Goal: Task Accomplishment & Management: Use online tool/utility

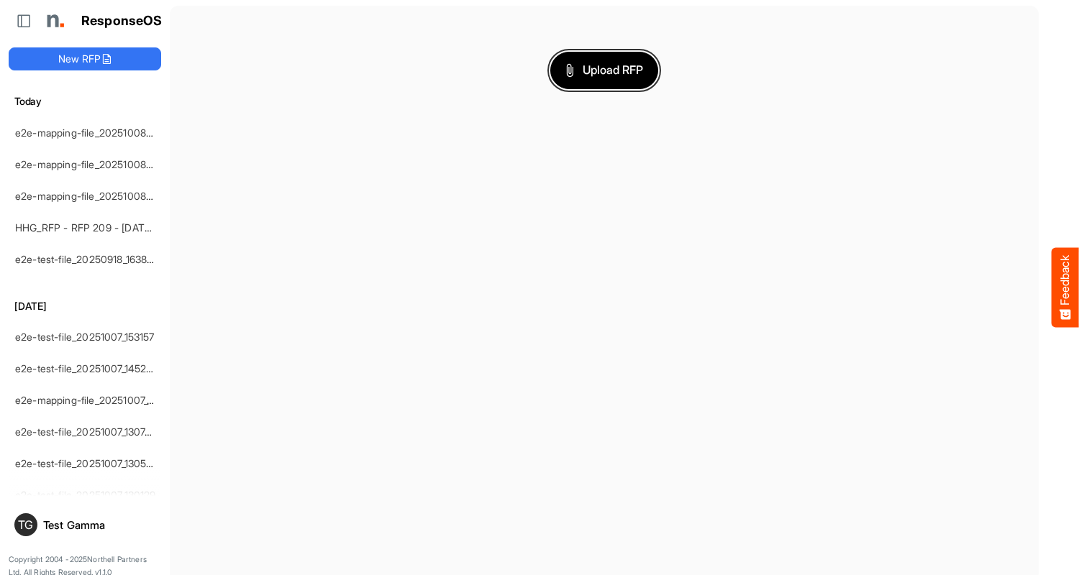
click at [604, 70] on span "Upload RFP" at bounding box center [604, 70] width 78 height 19
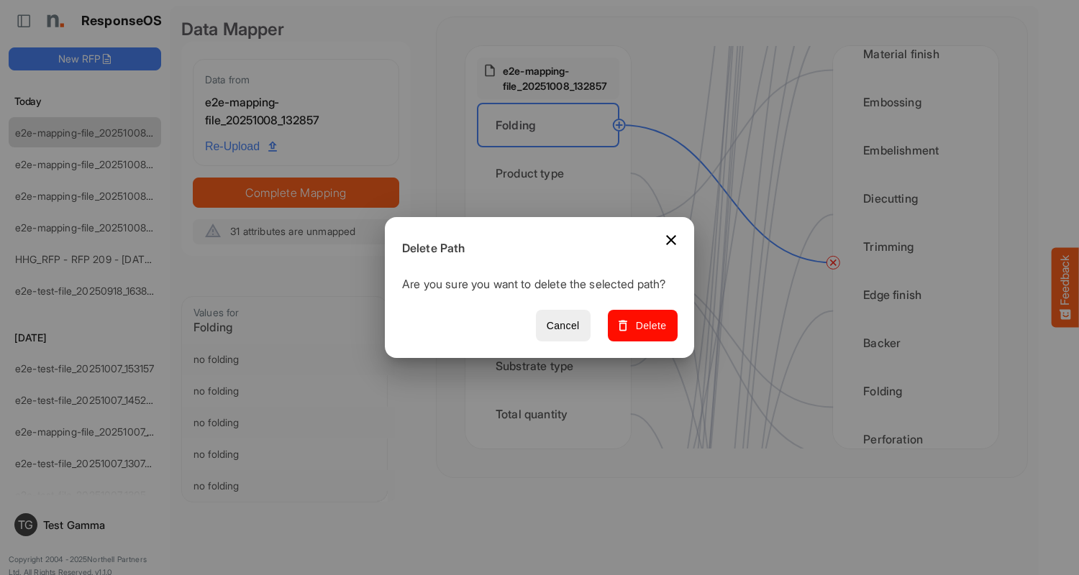
scroll to position [863, 0]
click at [647, 334] on span "Delete" at bounding box center [643, 326] width 48 height 18
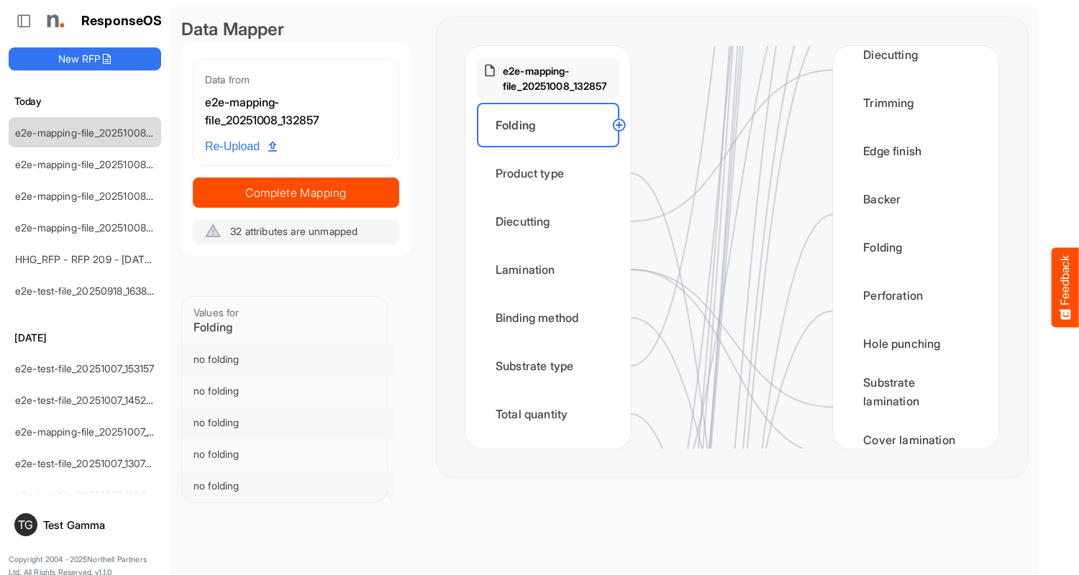
click at [552, 173] on div "Product type" at bounding box center [548, 173] width 142 height 45
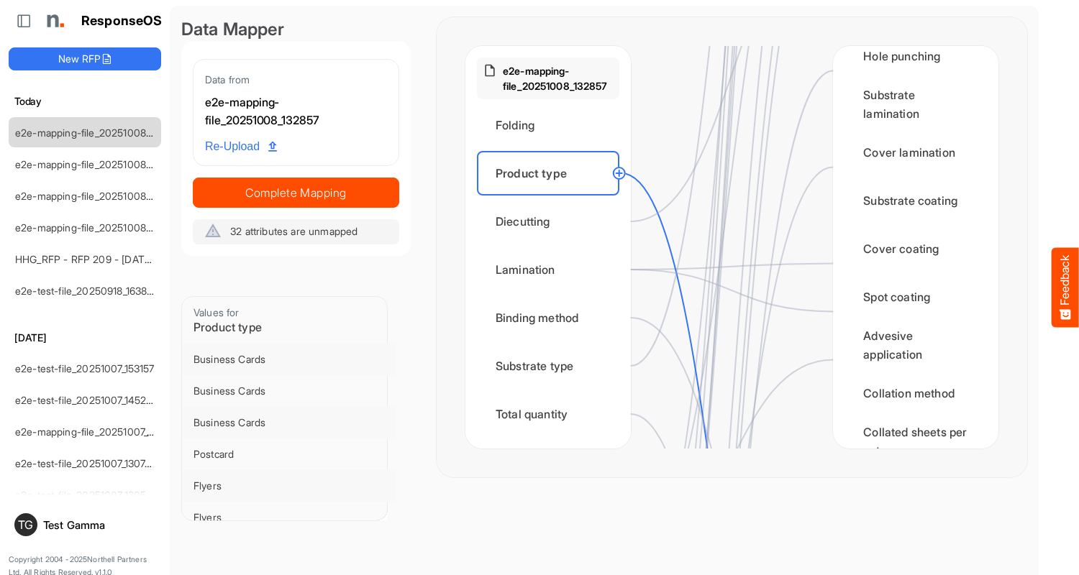
scroll to position [1726, 0]
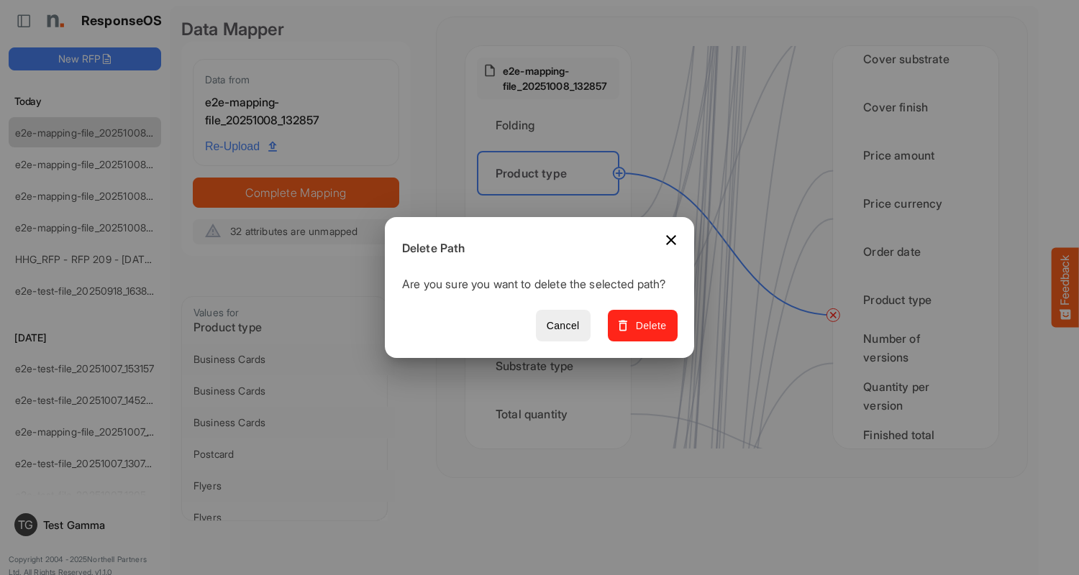
click at [647, 334] on span "Delete" at bounding box center [643, 326] width 48 height 18
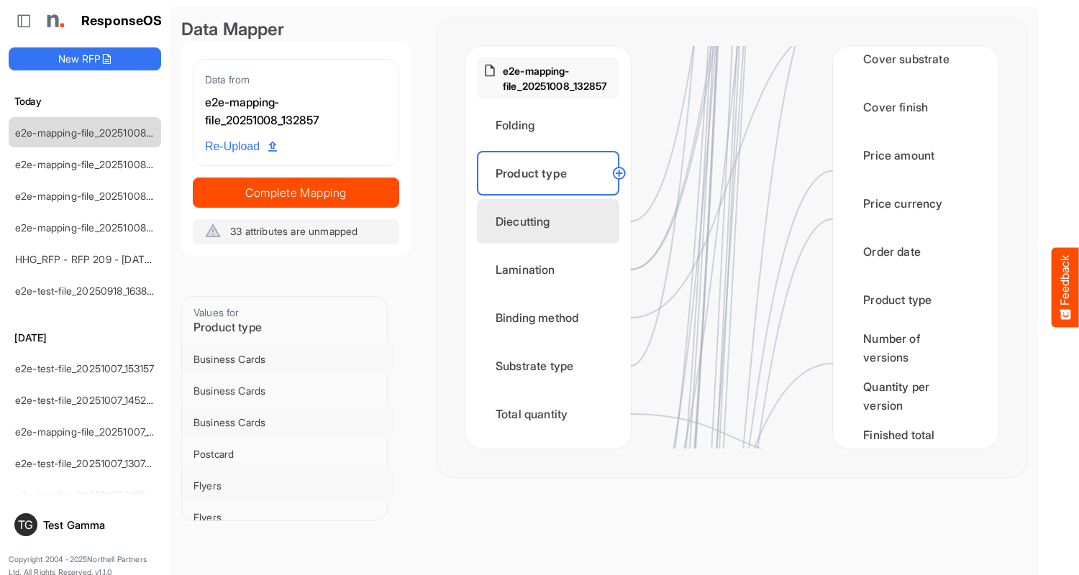
click at [552, 222] on div "Diecutting" at bounding box center [548, 221] width 142 height 45
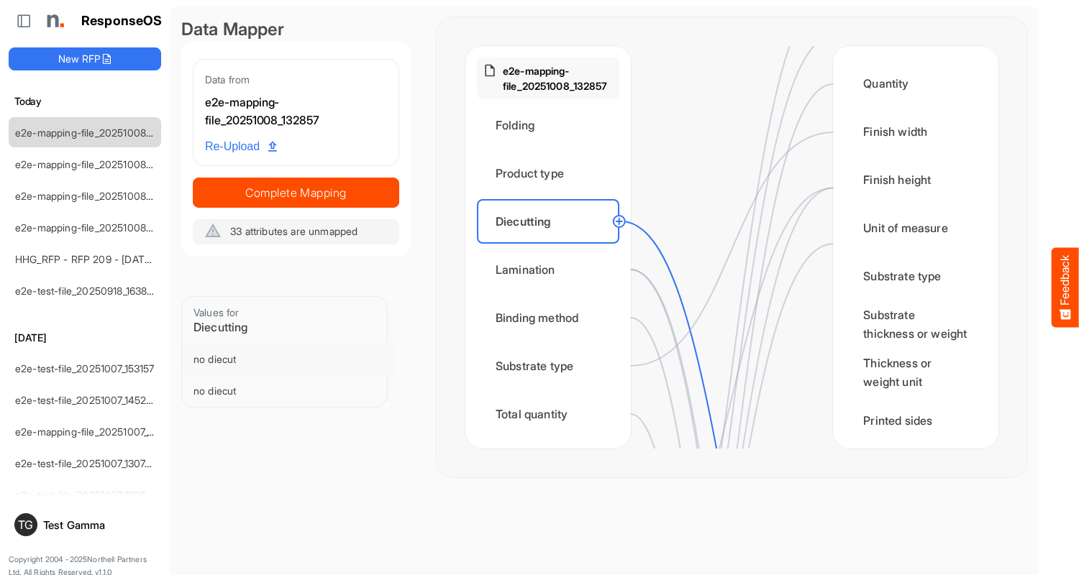
scroll to position [575, 0]
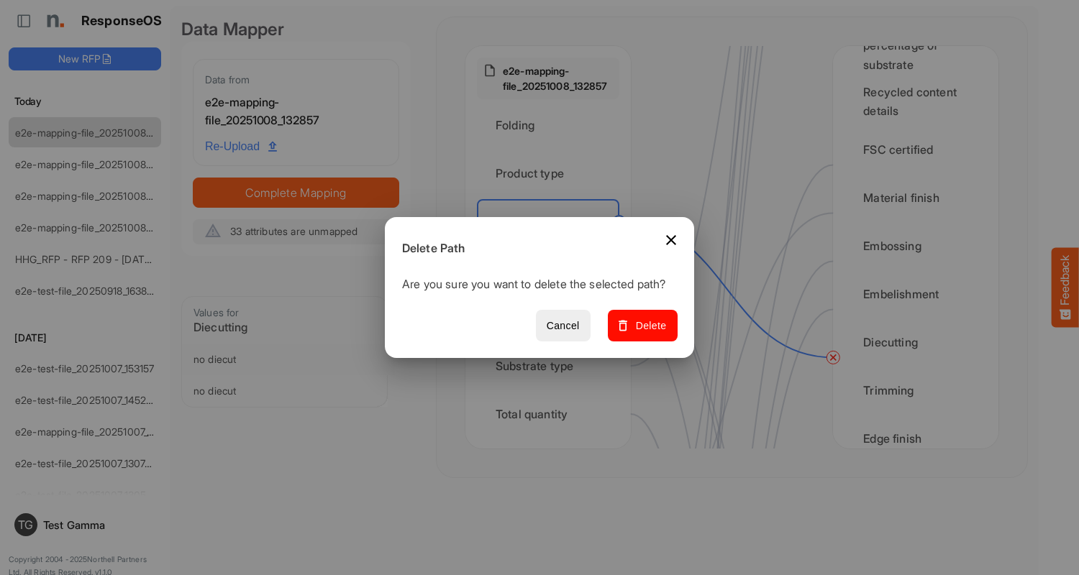
click at [647, 334] on span "Delete" at bounding box center [643, 326] width 48 height 18
click at [552, 270] on div "Lamination" at bounding box center [548, 269] width 142 height 45
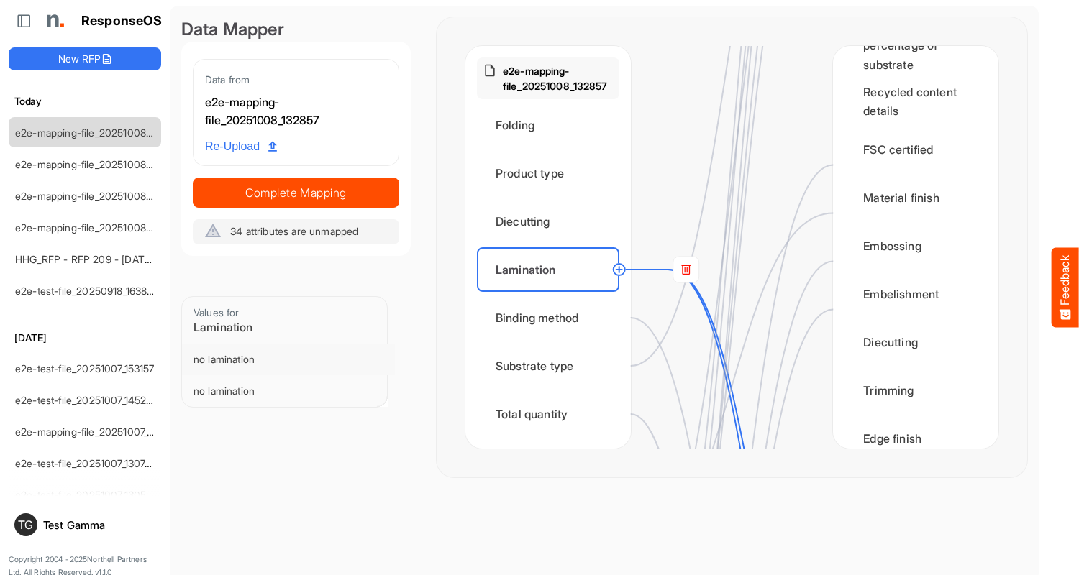
click at [685, 270] on rect at bounding box center [686, 270] width 26 height 26
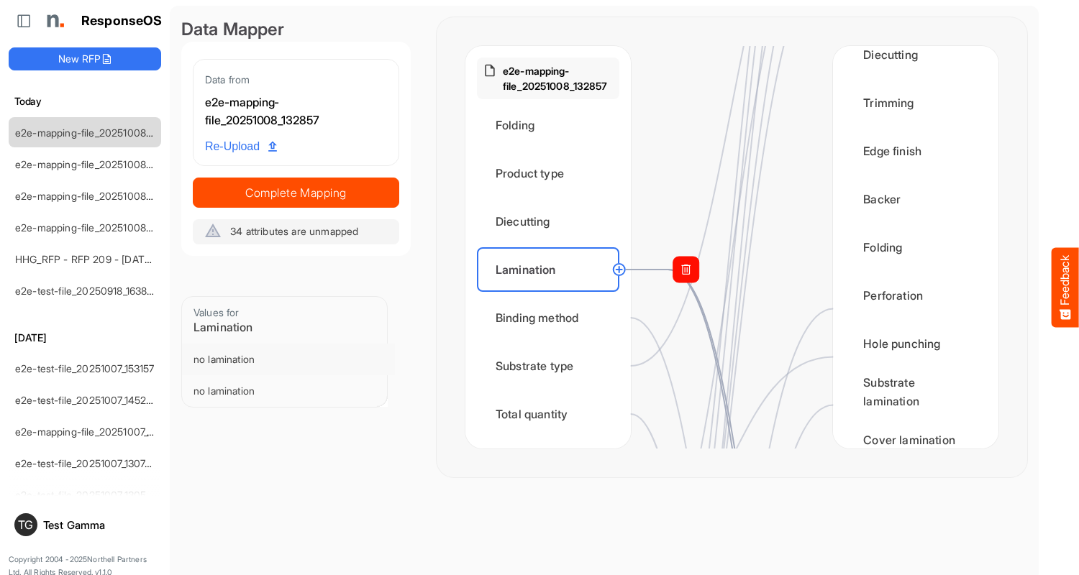
scroll to position [1151, 0]
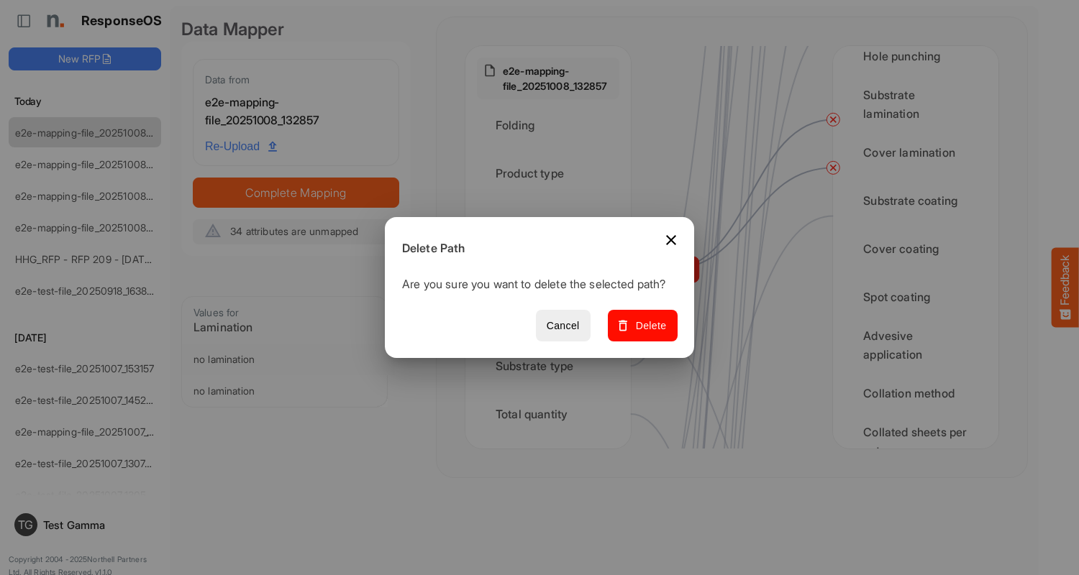
click at [647, 334] on span "Delete" at bounding box center [643, 326] width 48 height 18
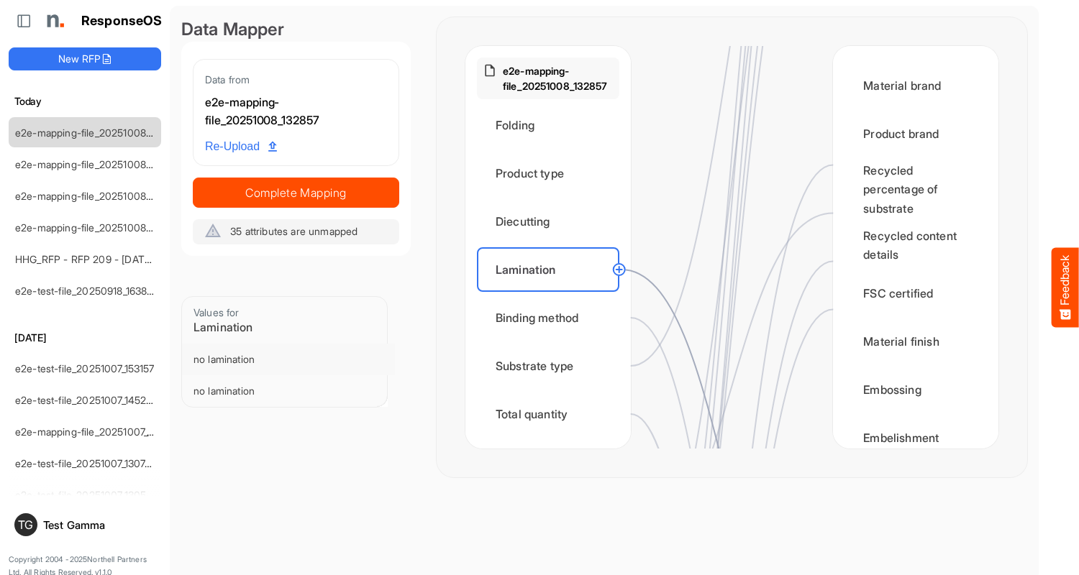
scroll to position [863, 0]
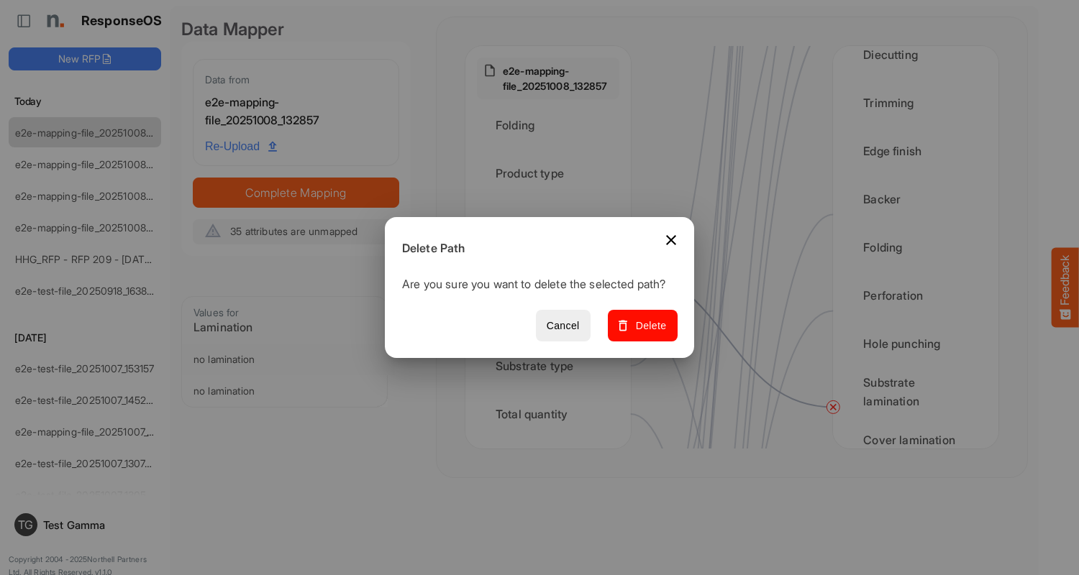
click at [647, 334] on span "Delete" at bounding box center [643, 326] width 48 height 18
click at [552, 318] on div "Binding method" at bounding box center [548, 318] width 142 height 45
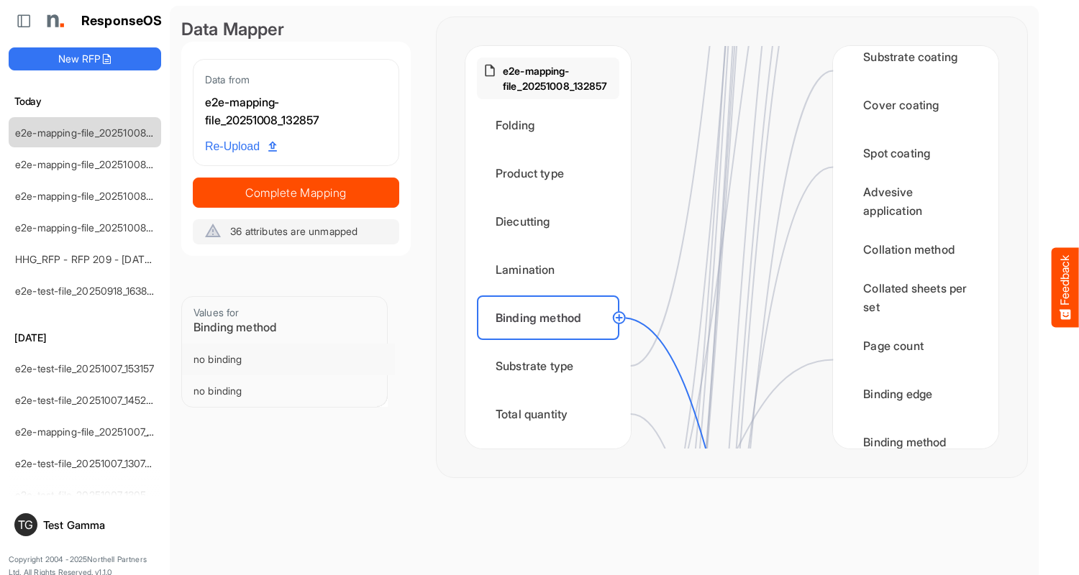
scroll to position [1438, 0]
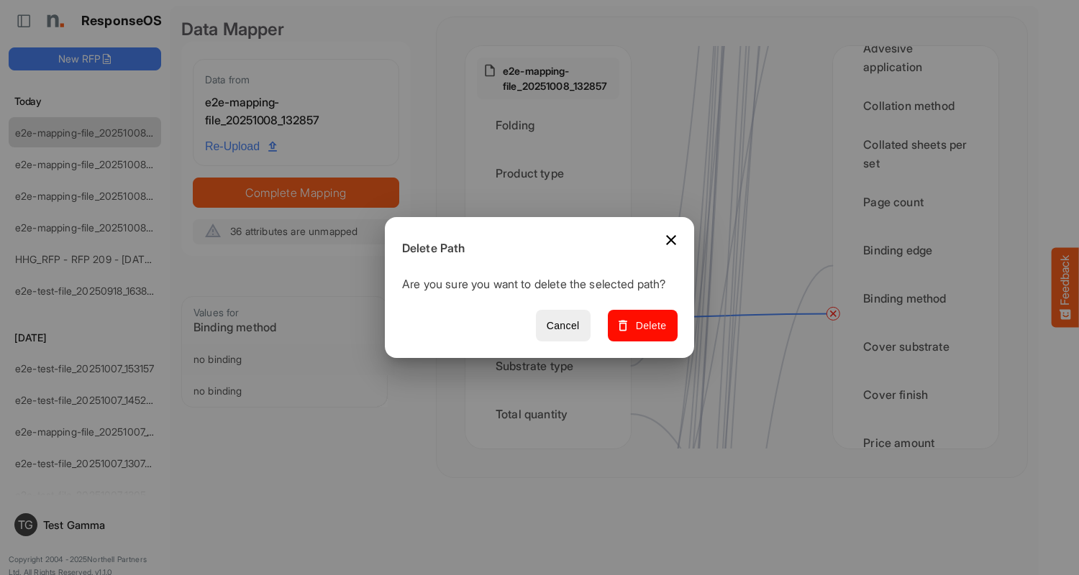
click at [647, 334] on span "Delete" at bounding box center [643, 326] width 48 height 18
click at [552, 366] on div "Substrate type" at bounding box center [548, 366] width 142 height 45
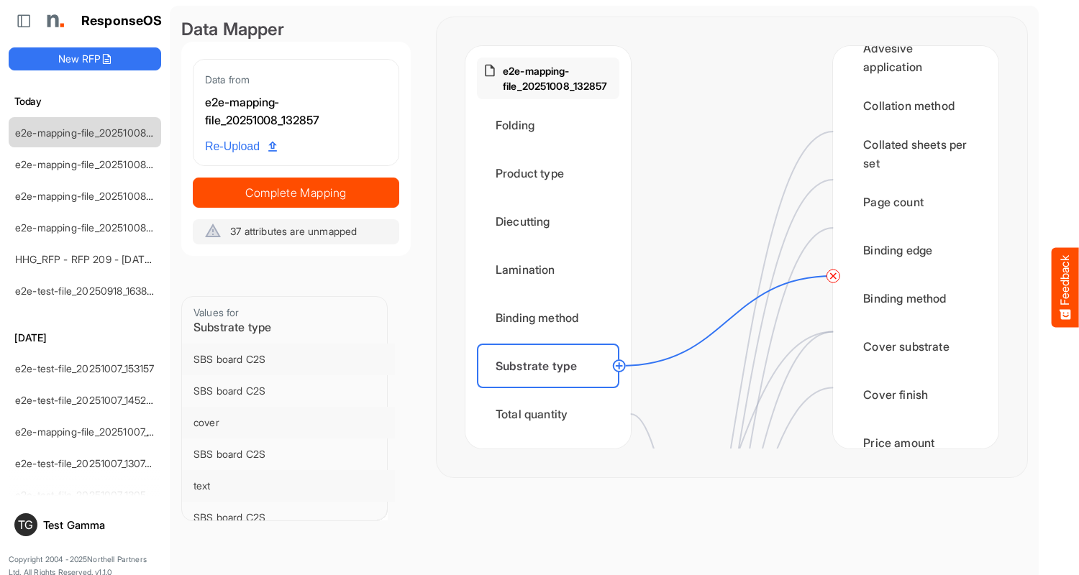
scroll to position [0, 0]
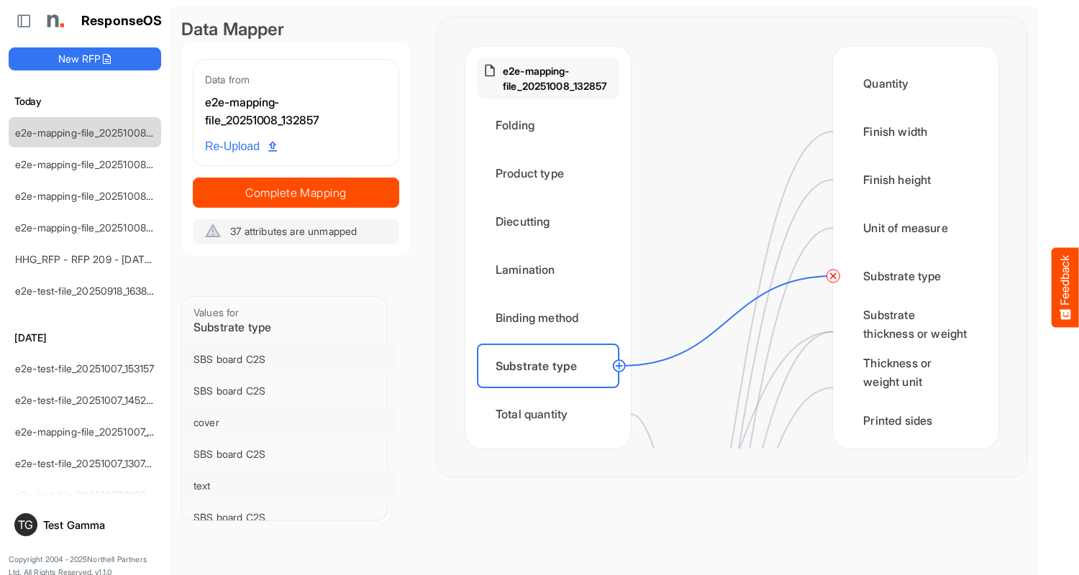
click at [833, 276] on circle at bounding box center [832, 276] width 17 height 17
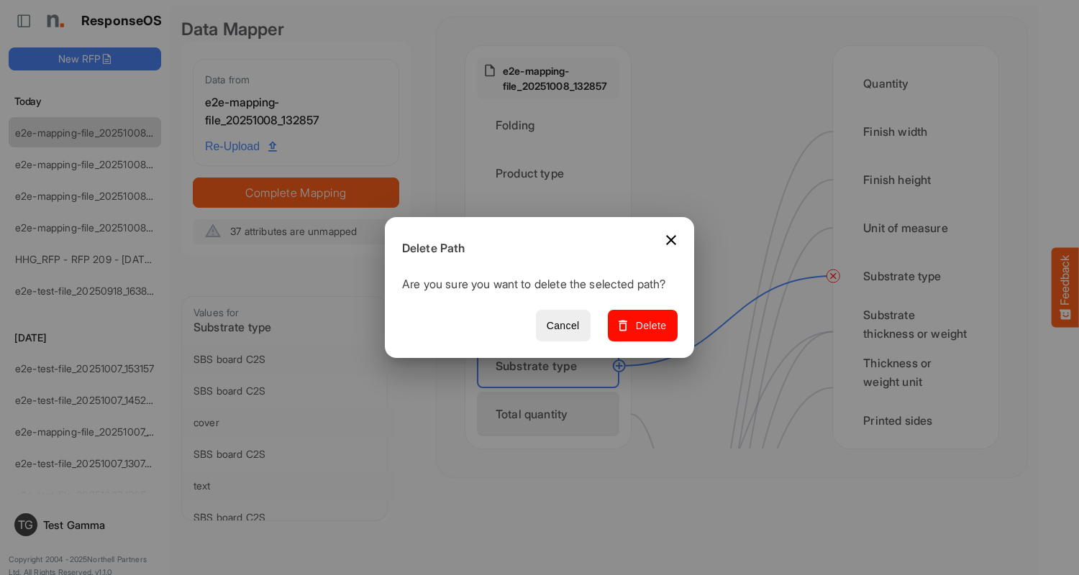
click at [647, 334] on span "Delete" at bounding box center [643, 326] width 48 height 18
click at [552, 414] on div "Total quantity" at bounding box center [548, 414] width 142 height 45
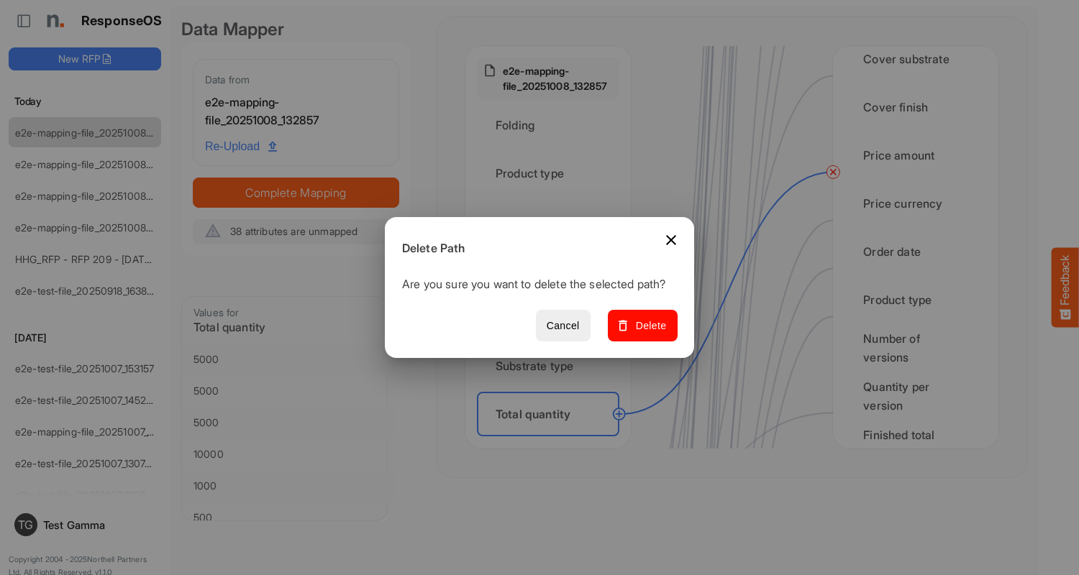
scroll to position [2014, 0]
click at [647, 334] on span "Delete" at bounding box center [643, 326] width 48 height 18
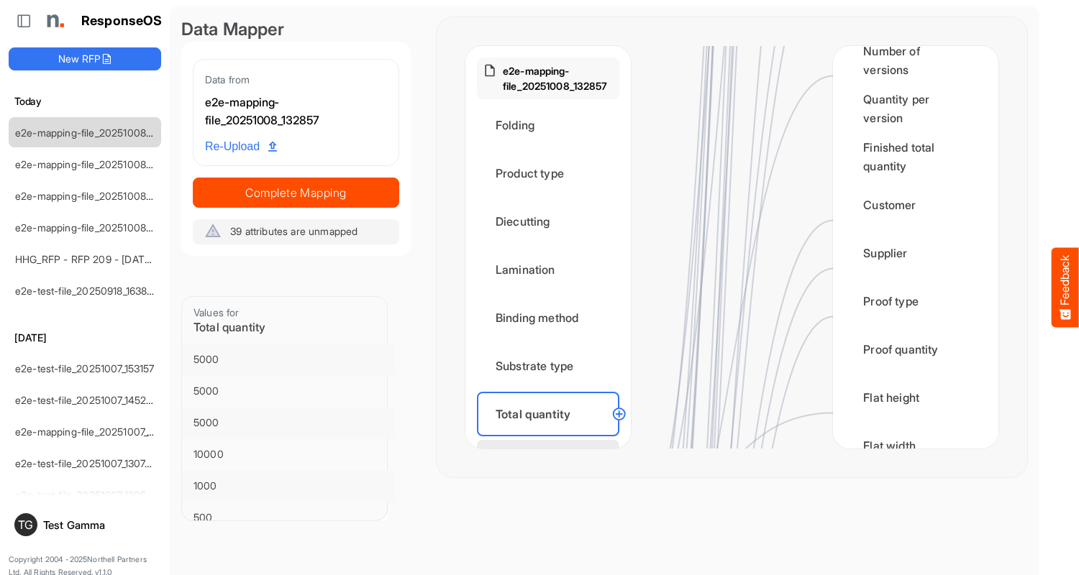
click at [552, 440] on div "Flat size width" at bounding box center [548, 462] width 142 height 45
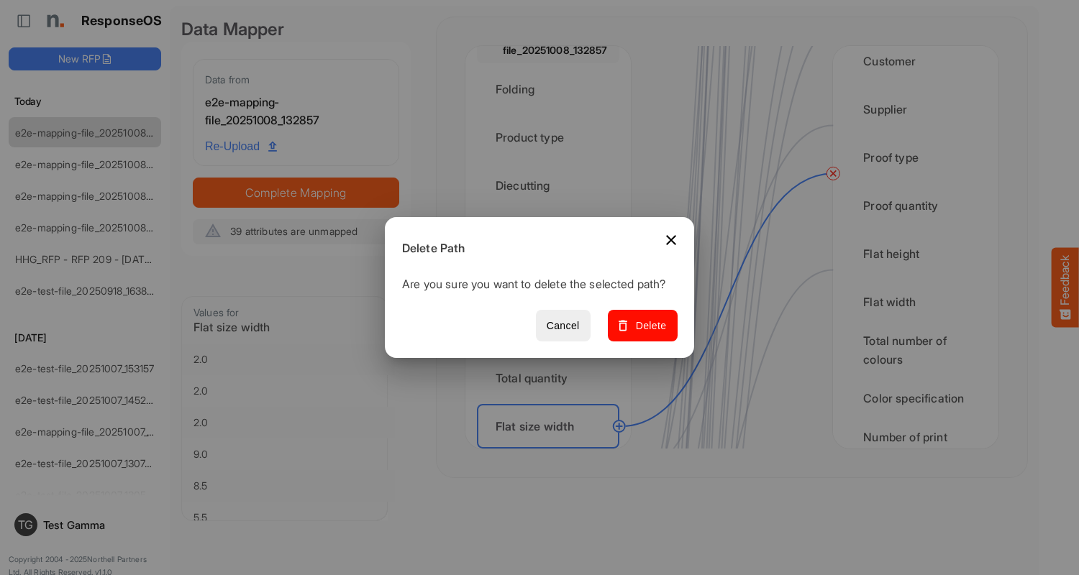
scroll to position [2302, 0]
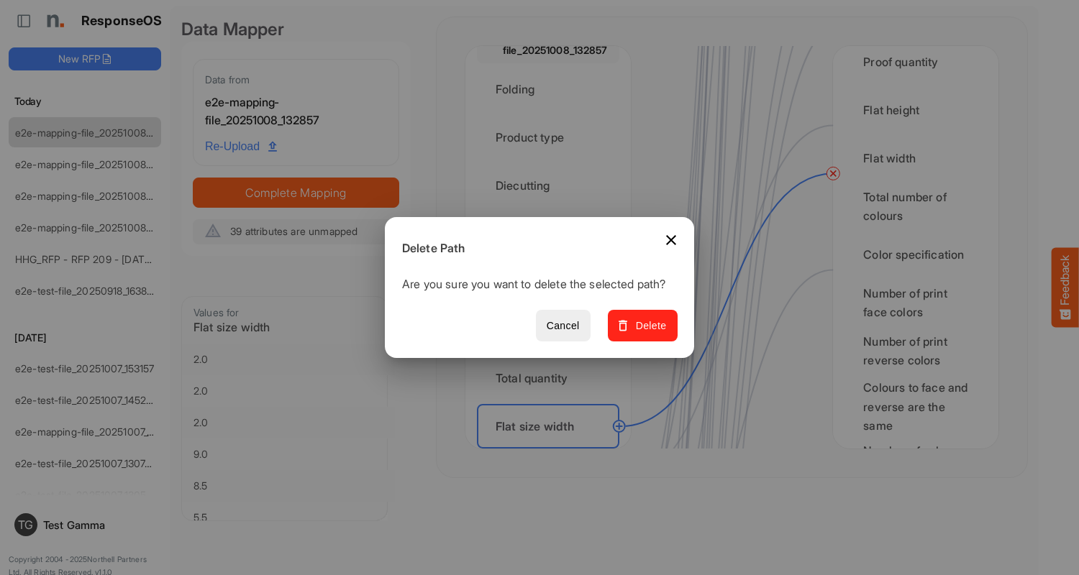
click at [647, 334] on span "Delete" at bounding box center [643, 326] width 48 height 18
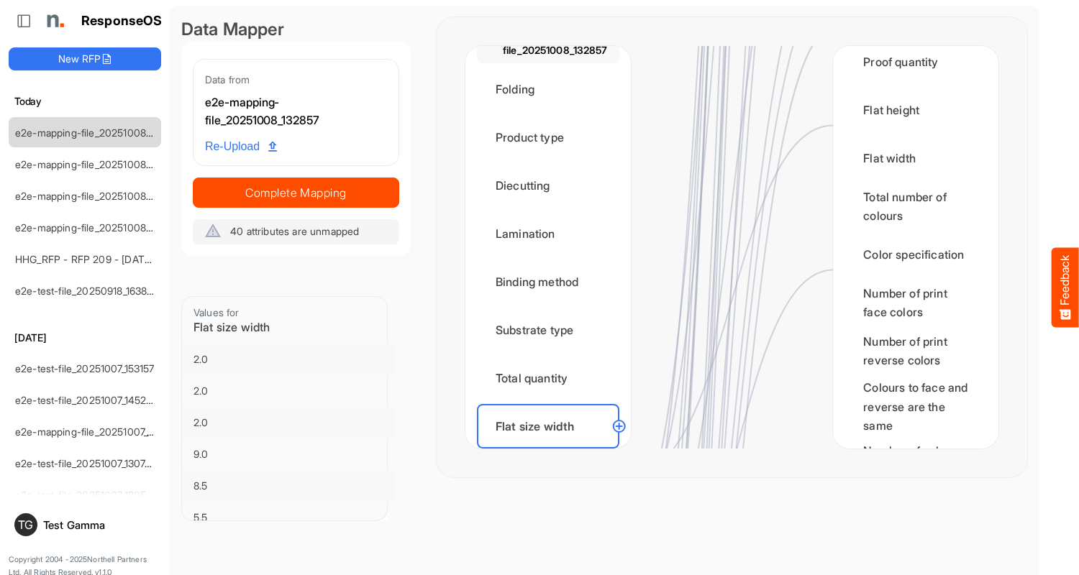
click at [552, 452] on div "Flat size height" at bounding box center [548, 474] width 142 height 45
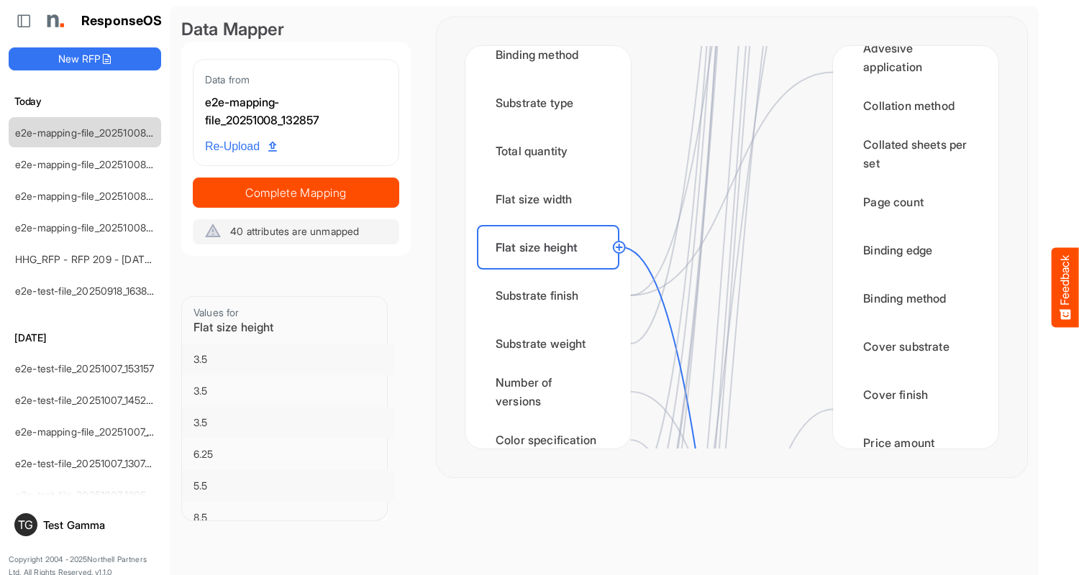
scroll to position [2014, 0]
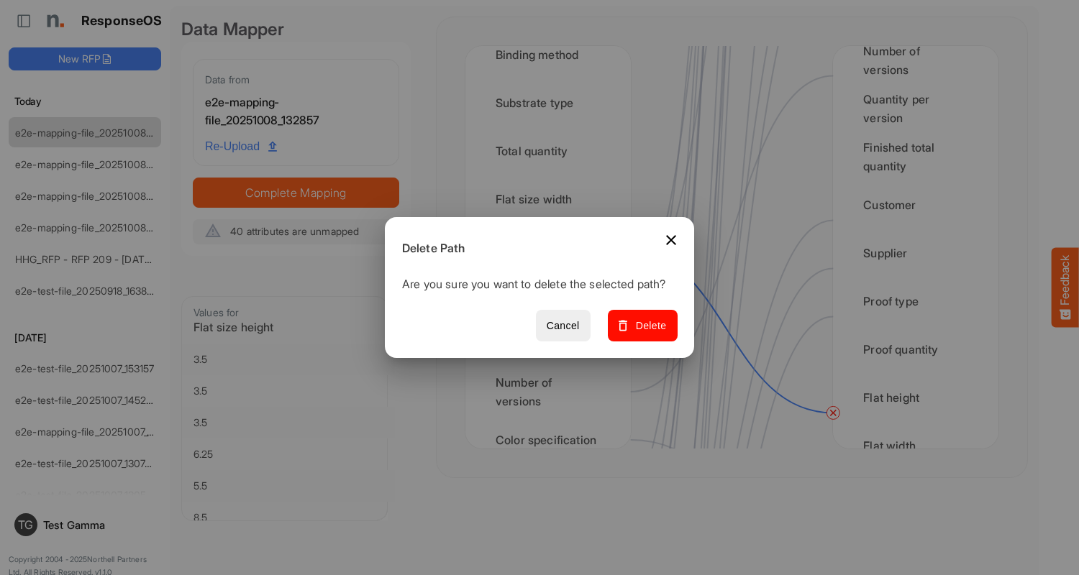
click at [647, 334] on span "Delete" at bounding box center [643, 326] width 48 height 18
click at [552, 296] on div "Substrate finish" at bounding box center [548, 295] width 142 height 45
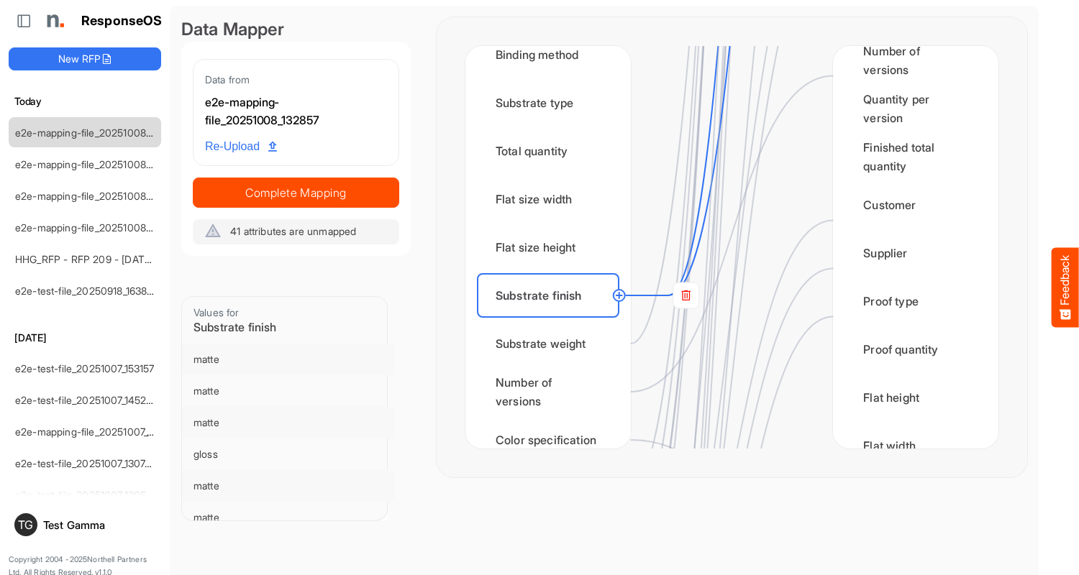
click at [685, 296] on rect at bounding box center [686, 296] width 26 height 26
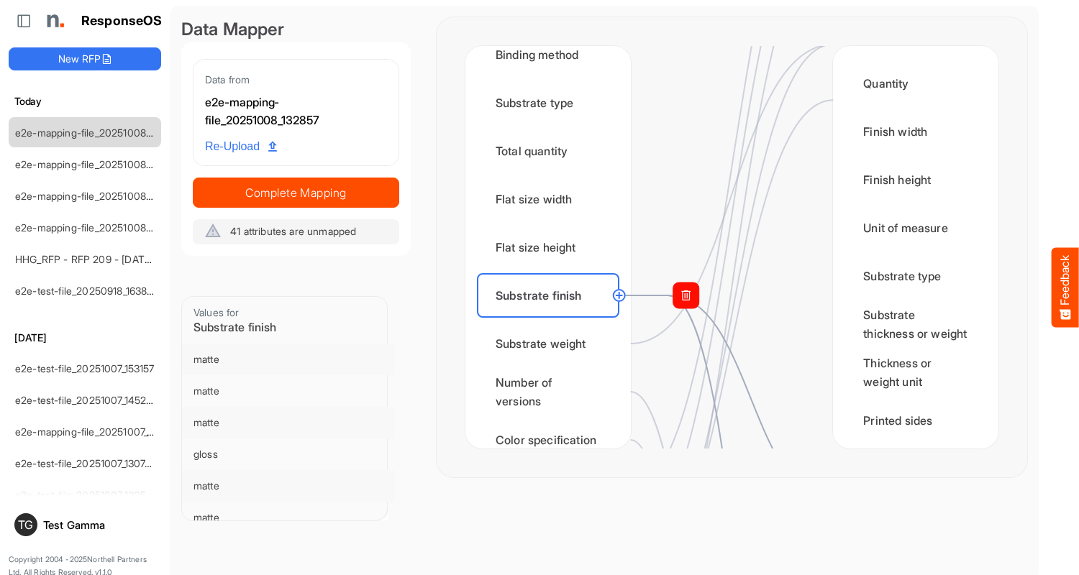
scroll to position [432, 0]
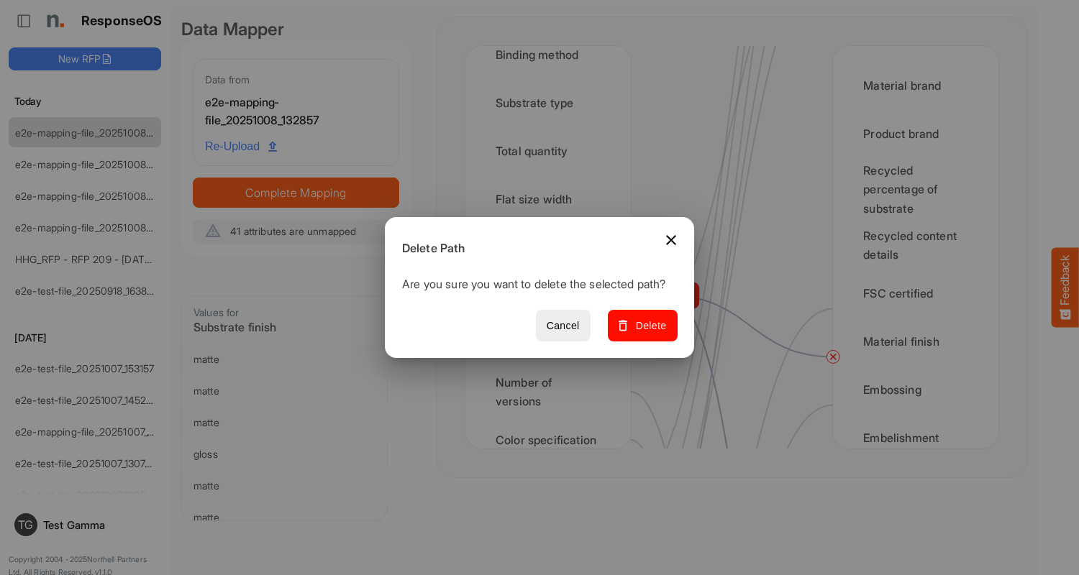
click at [647, 334] on span "Delete" at bounding box center [643, 326] width 48 height 18
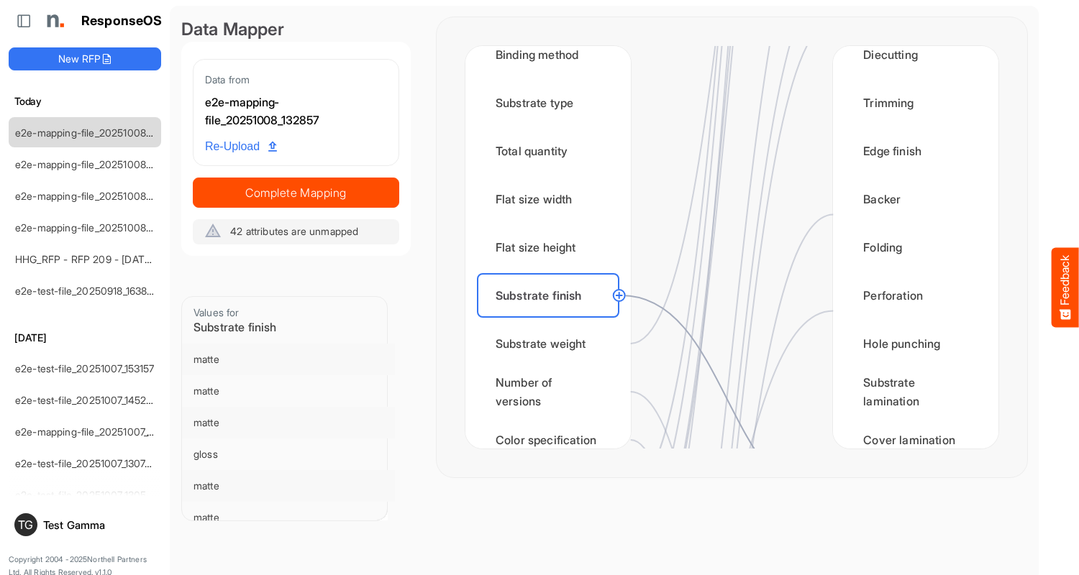
scroll to position [1151, 0]
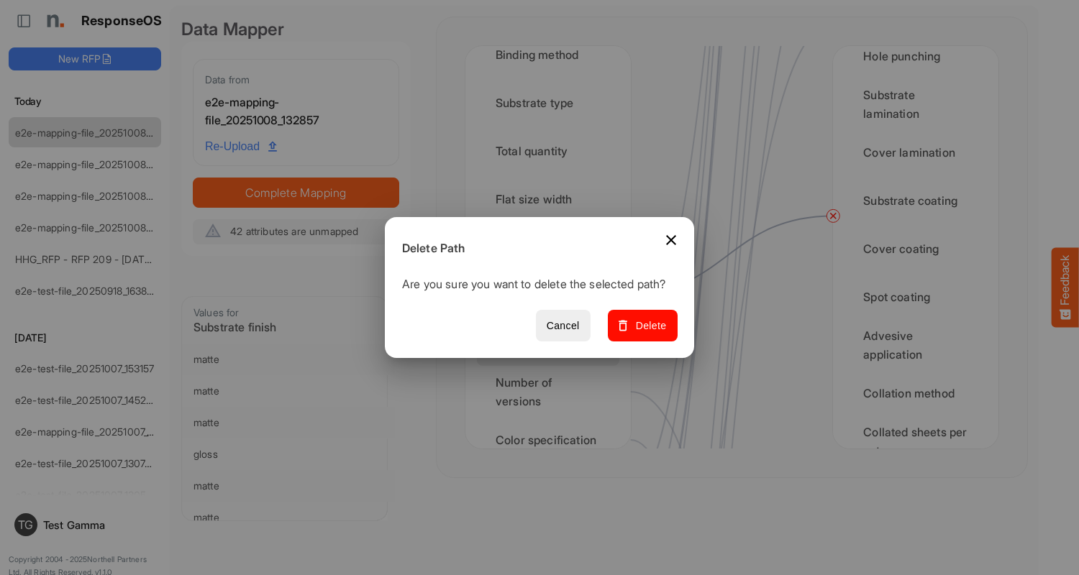
click at [647, 334] on span "Delete" at bounding box center [643, 326] width 48 height 18
click at [552, 344] on div "Substrate weight" at bounding box center [548, 344] width 142 height 45
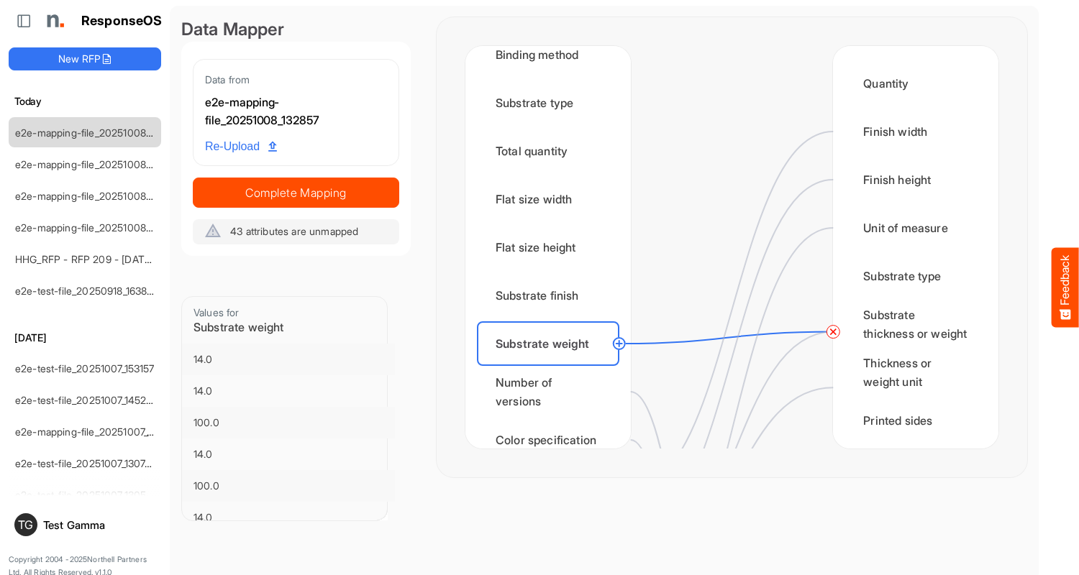
click at [833, 332] on circle at bounding box center [832, 332] width 17 height 17
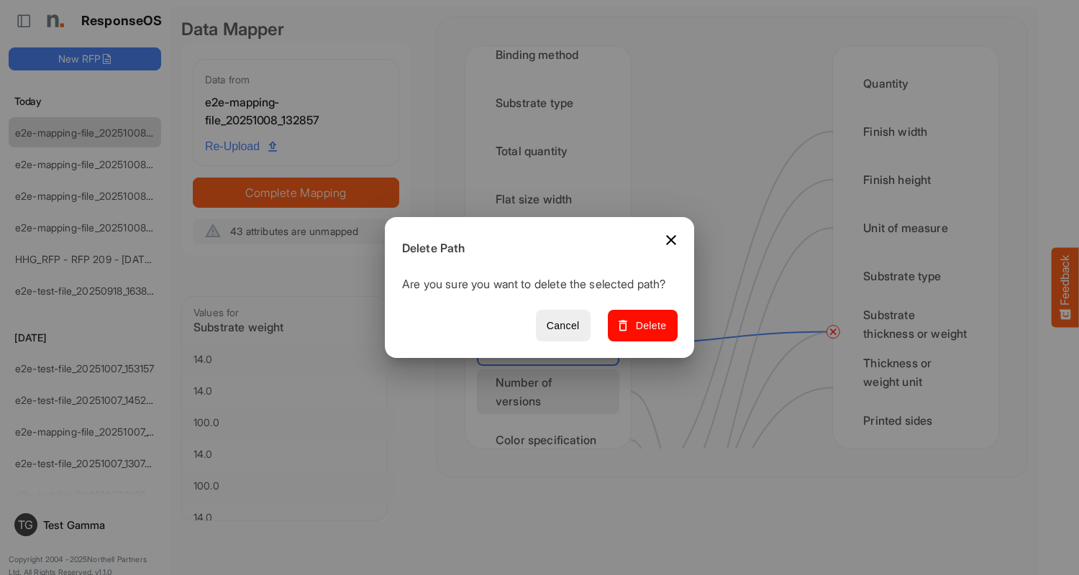
click at [647, 334] on span "Delete" at bounding box center [643, 326] width 48 height 18
click at [552, 392] on div "Number of versions" at bounding box center [548, 392] width 142 height 45
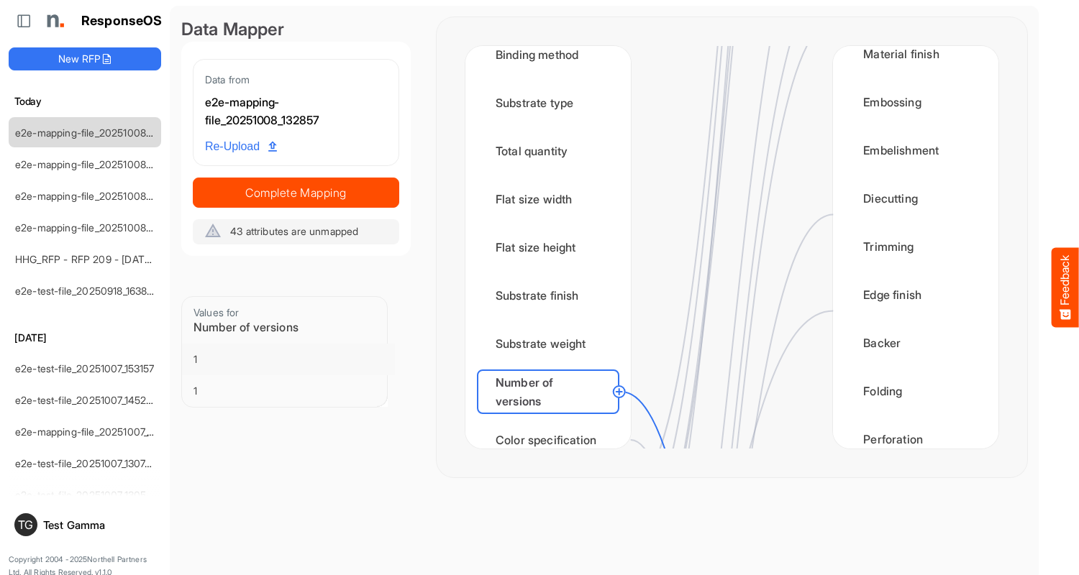
scroll to position [1726, 0]
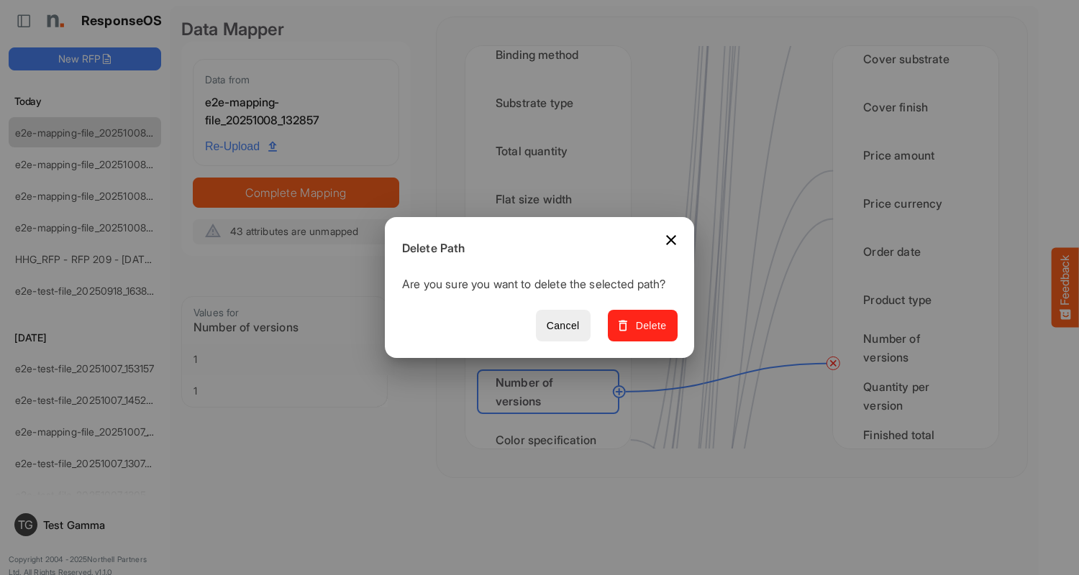
click at [647, 334] on span "Delete" at bounding box center [643, 326] width 48 height 18
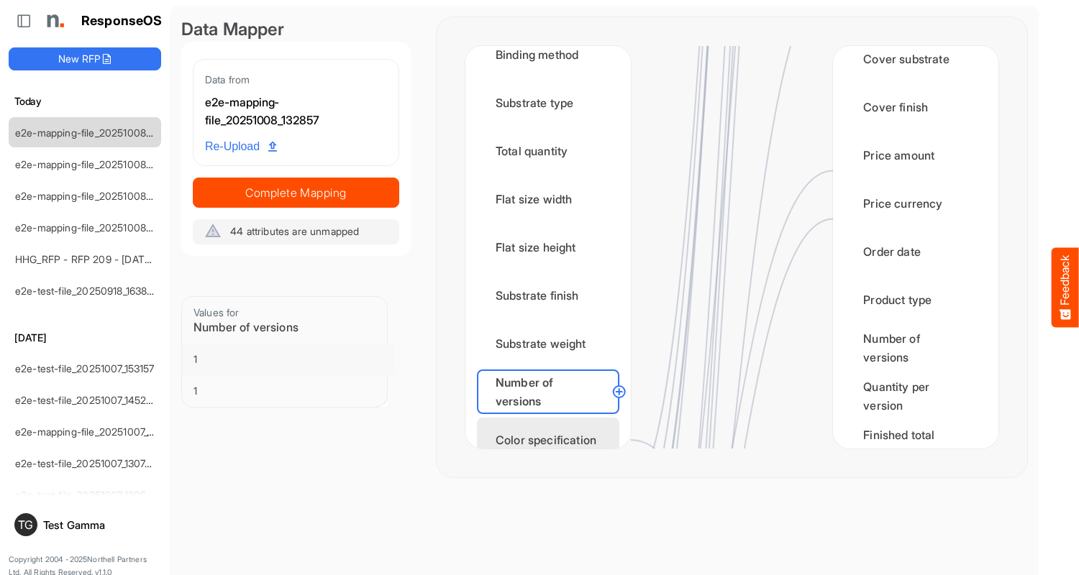
click at [552, 427] on div "Color specification" at bounding box center [548, 440] width 142 height 45
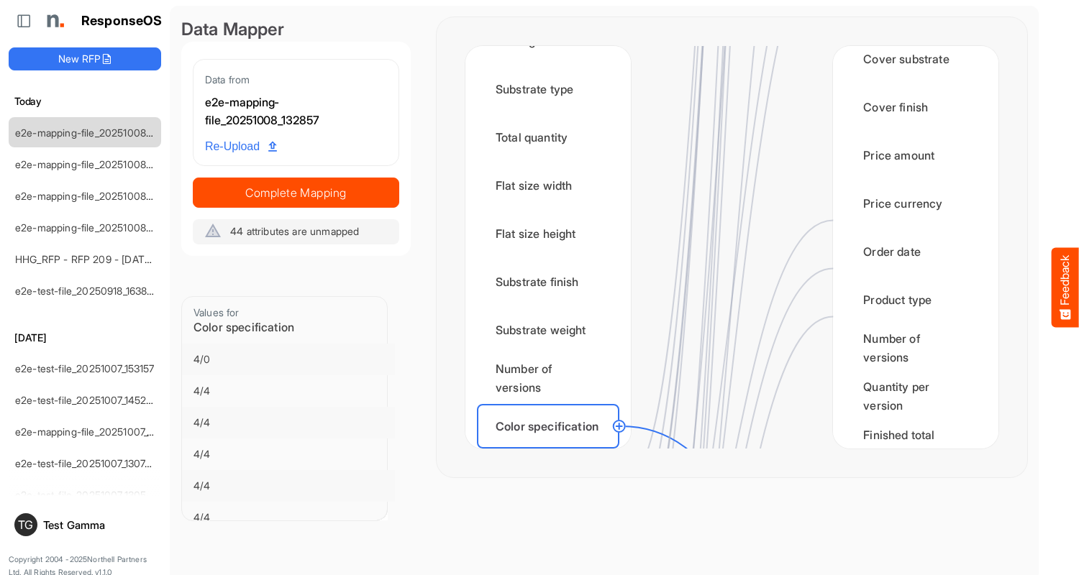
scroll to position [2158, 0]
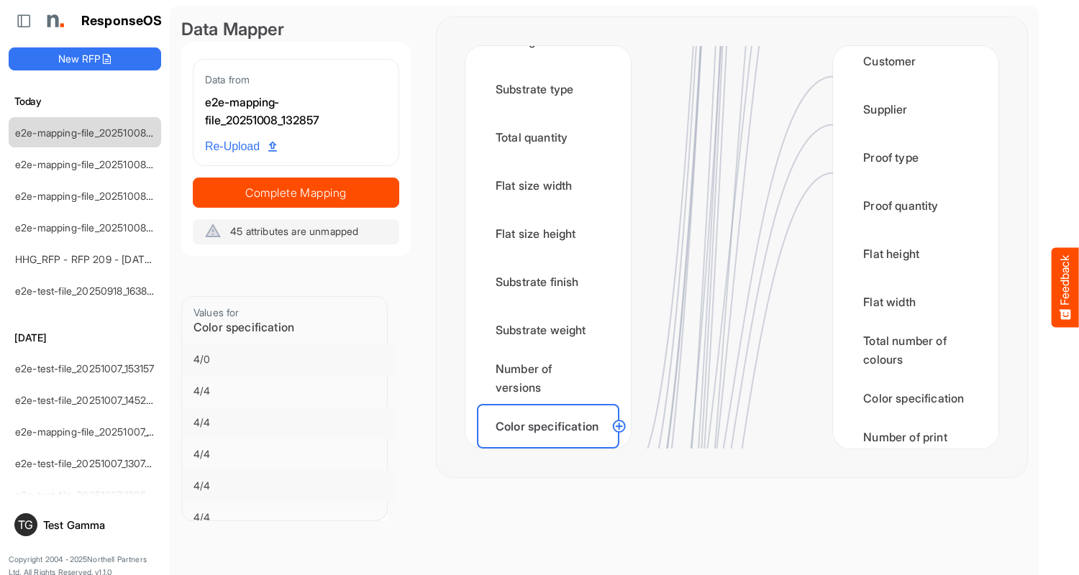
click at [552, 452] on div "Finished size width" at bounding box center [548, 474] width 142 height 45
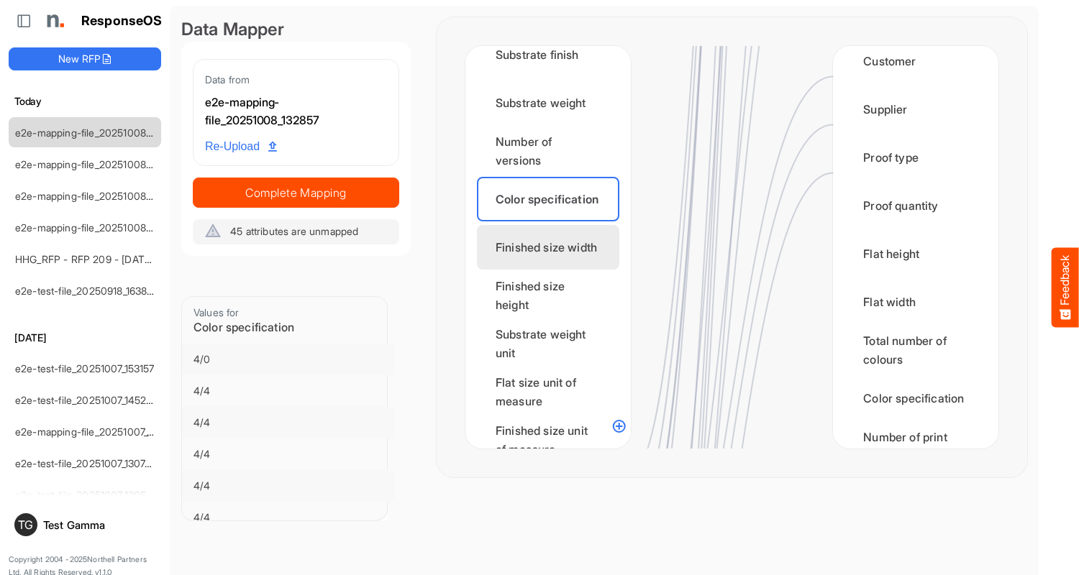
scroll to position [0, 0]
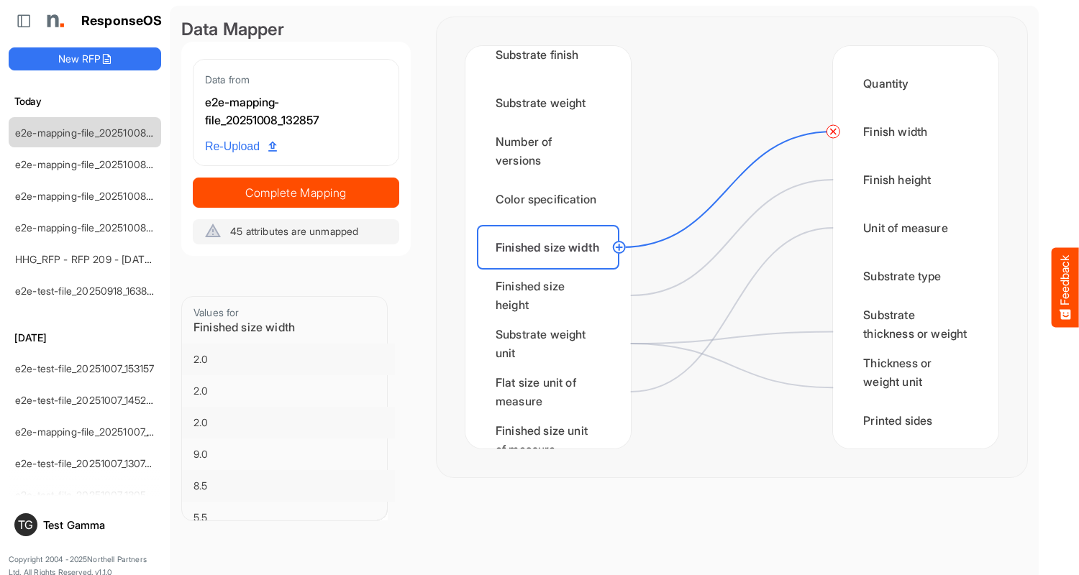
click at [833, 132] on circle at bounding box center [832, 131] width 17 height 17
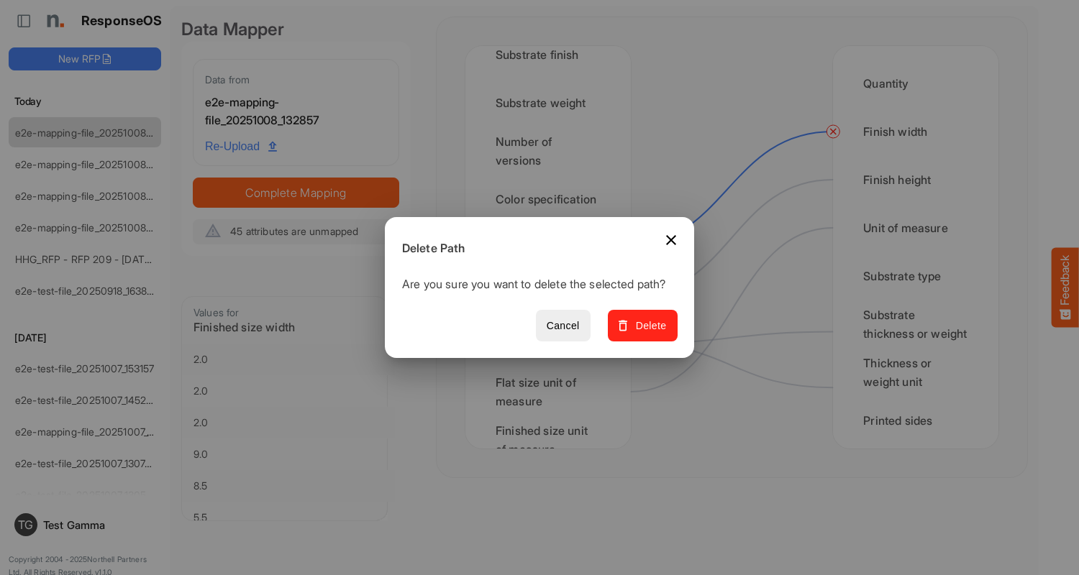
click at [647, 334] on span "Delete" at bounding box center [643, 326] width 48 height 18
click at [552, 296] on div "Finished size height" at bounding box center [548, 295] width 142 height 45
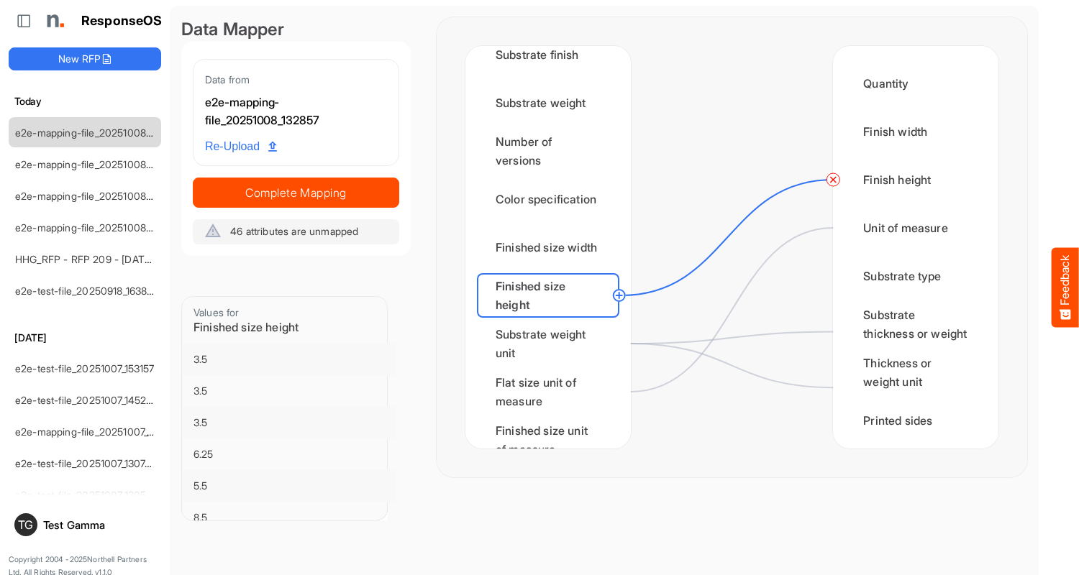
click at [833, 180] on circle at bounding box center [832, 179] width 17 height 17
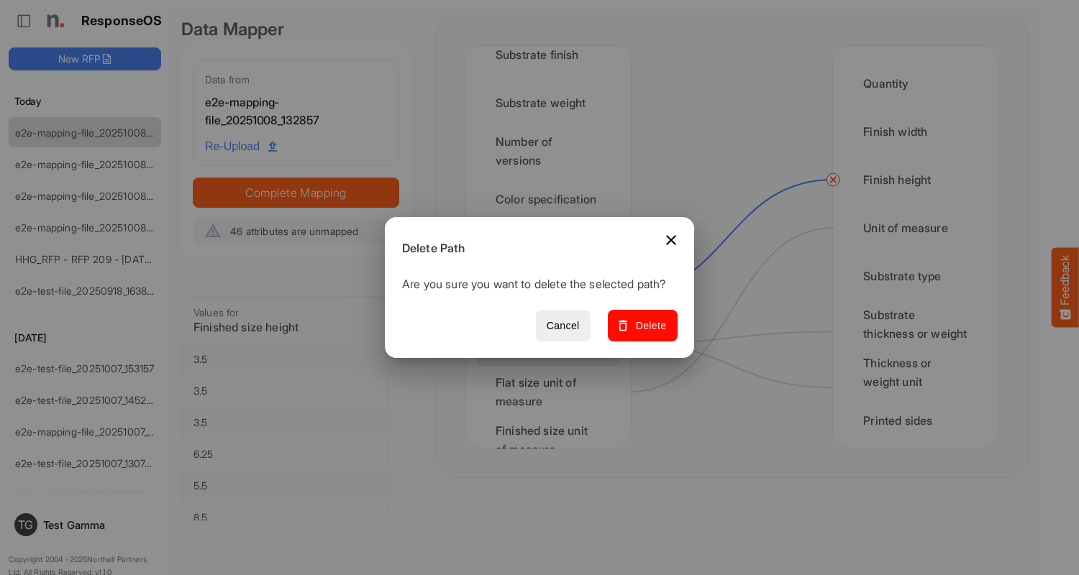
click at [647, 334] on span "Delete" at bounding box center [643, 326] width 48 height 18
click at [552, 344] on div "Substrate weight unit" at bounding box center [548, 344] width 142 height 45
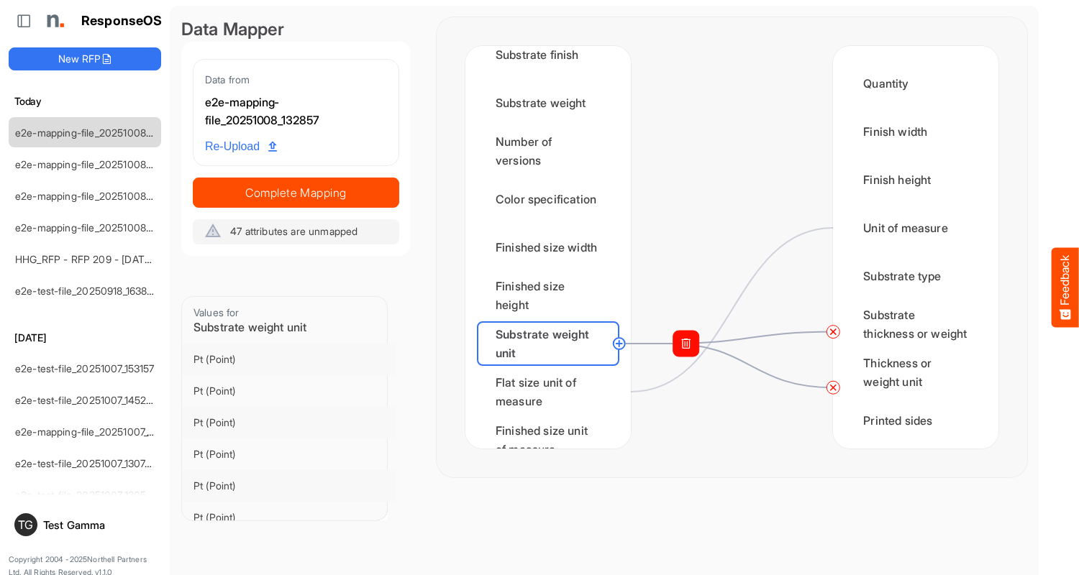
click at [833, 332] on circle at bounding box center [832, 332] width 17 height 17
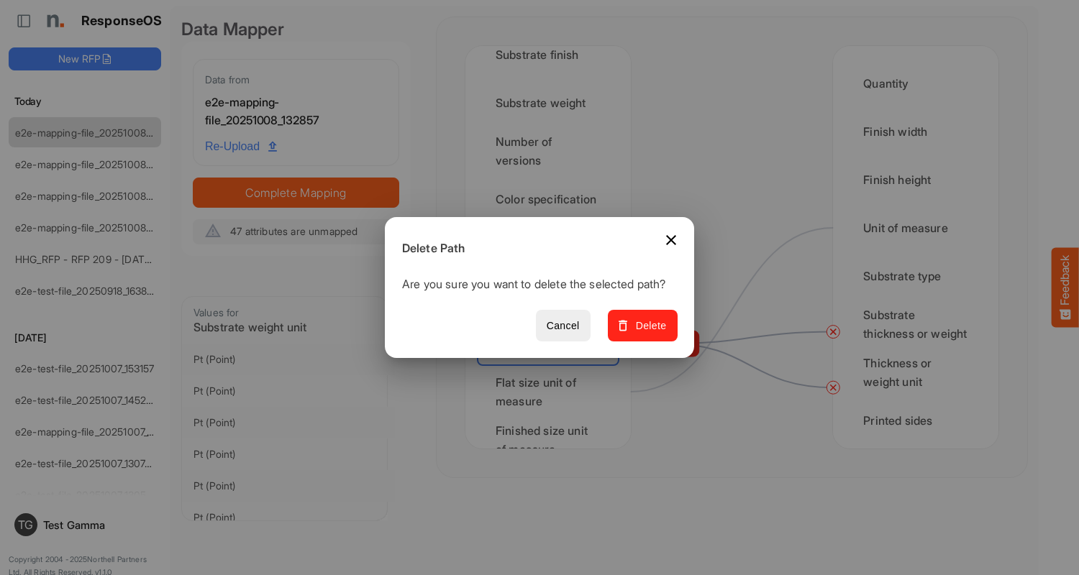
click at [647, 334] on span "Delete" at bounding box center [643, 326] width 48 height 18
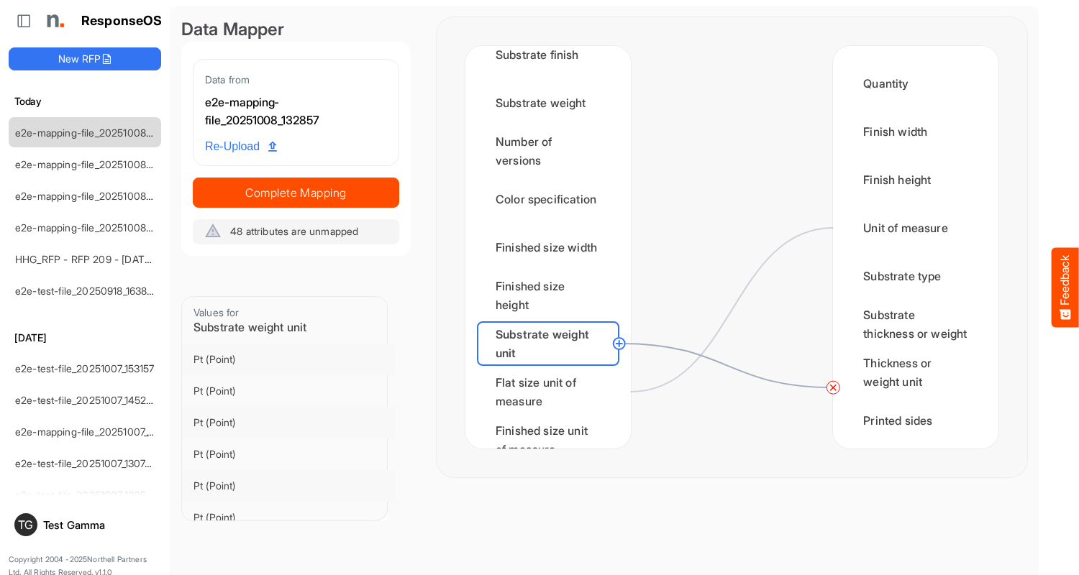
click at [833, 388] on circle at bounding box center [832, 387] width 17 height 17
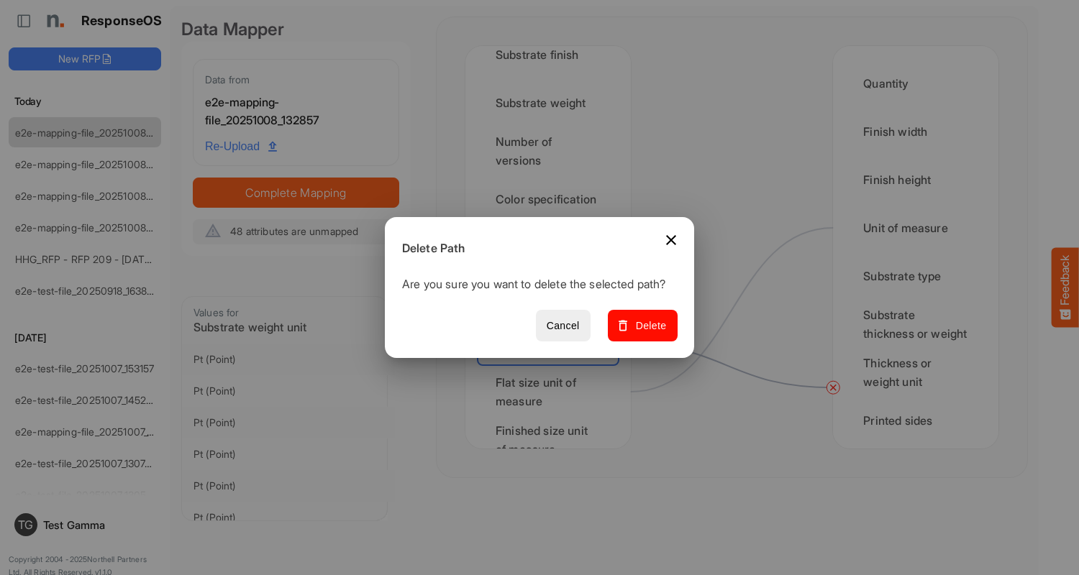
click at [647, 334] on span "Delete" at bounding box center [643, 326] width 48 height 18
click at [552, 392] on div "Flat size unit of measure" at bounding box center [548, 392] width 142 height 45
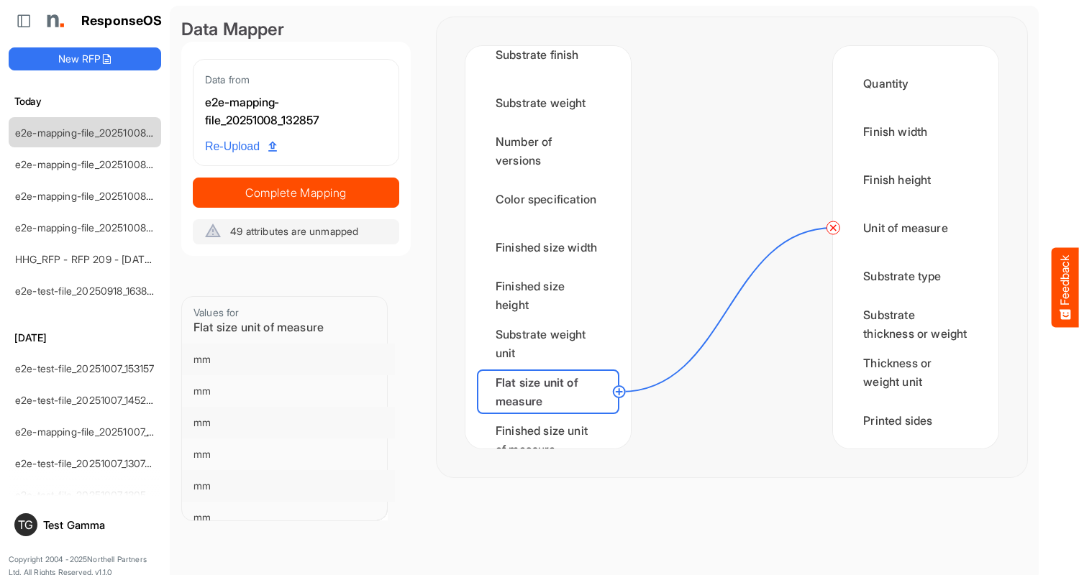
click at [833, 228] on circle at bounding box center [832, 227] width 17 height 17
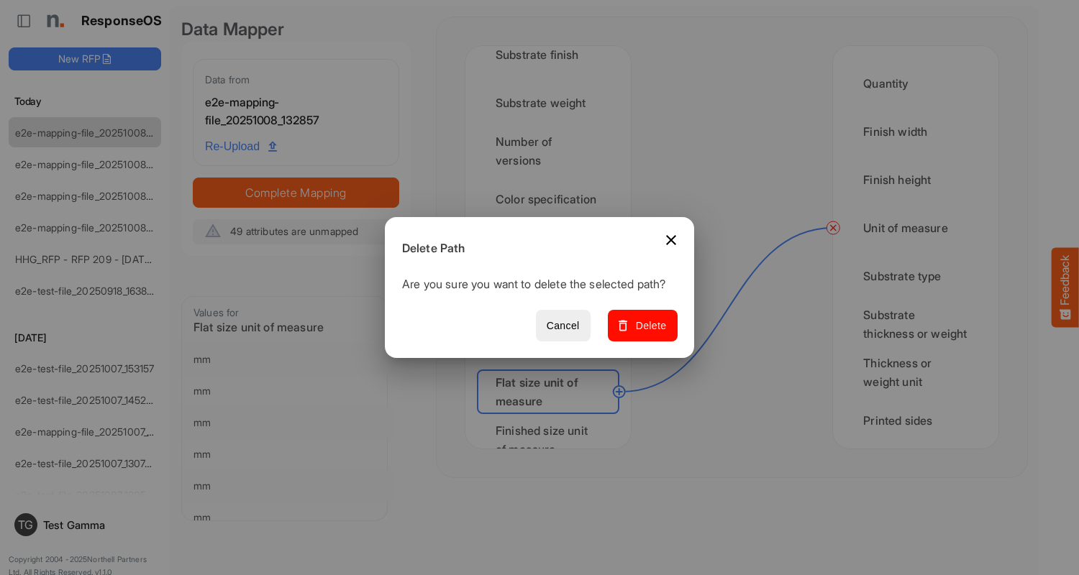
click at [647, 334] on span "Delete" at bounding box center [643, 326] width 48 height 18
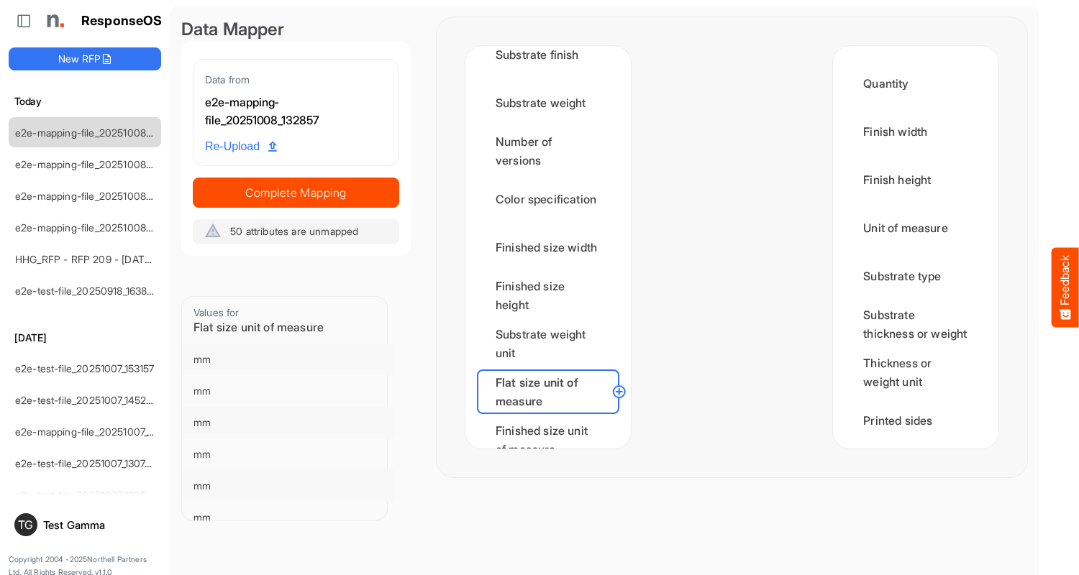
click at [552, 427] on div "Finished size unit of measure" at bounding box center [548, 440] width 142 height 45
click at [552, 466] on div "Min CPP" at bounding box center [548, 488] width 142 height 45
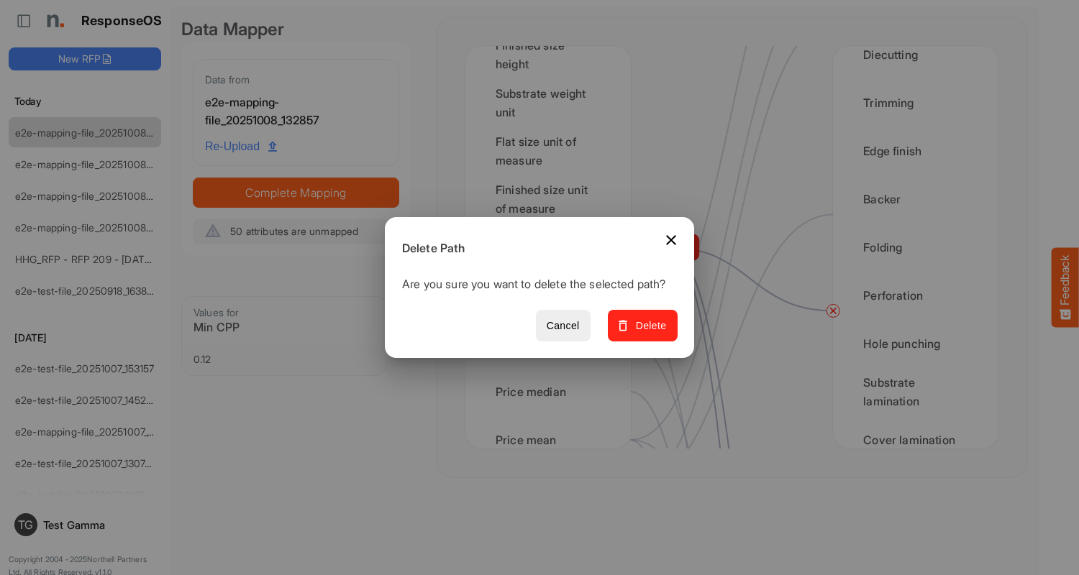
click at [647, 334] on span "Delete" at bounding box center [643, 326] width 48 height 18
click at [552, 296] on div "2nd CPP" at bounding box center [548, 295] width 142 height 45
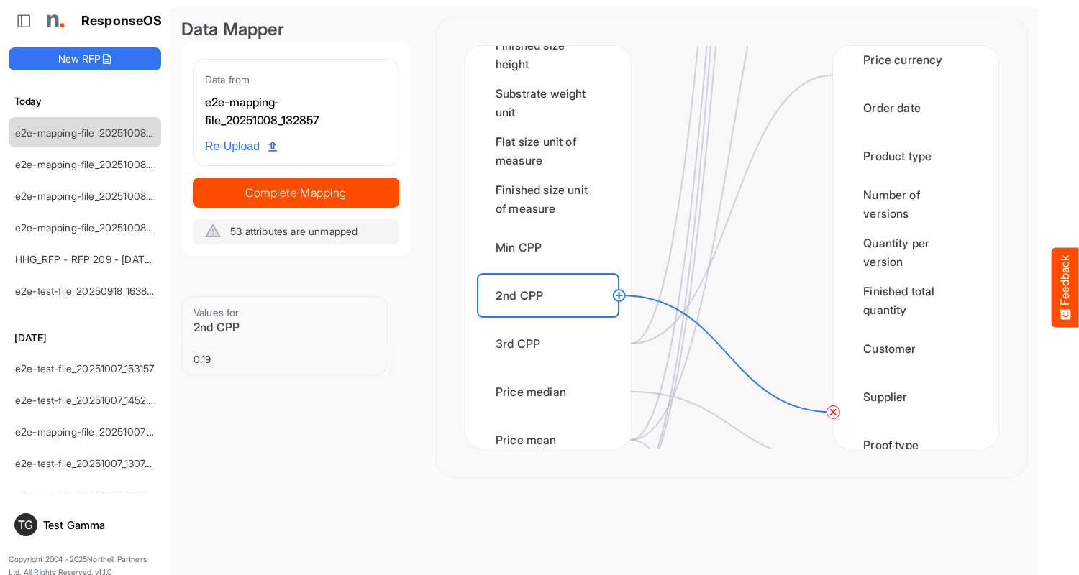
click at [833, 412] on circle at bounding box center [832, 411] width 17 height 17
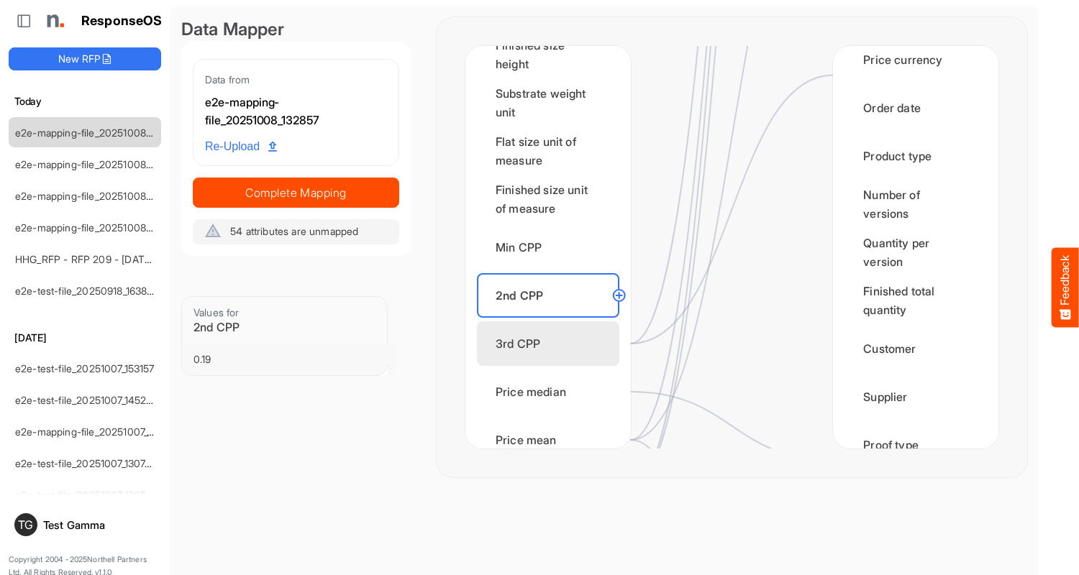
click at [552, 344] on div "3rd CPP" at bounding box center [548, 344] width 142 height 45
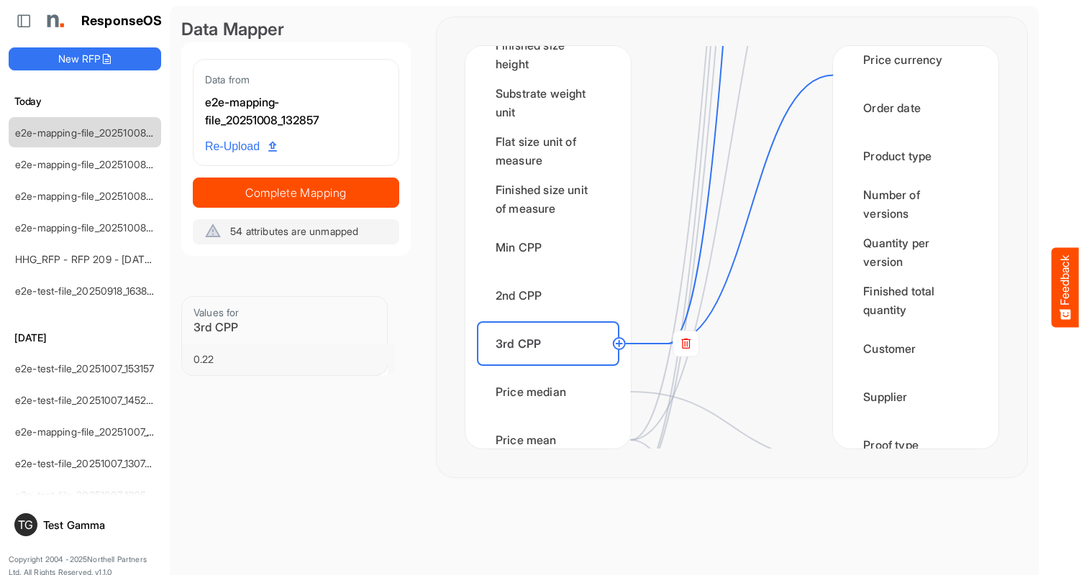
click at [685, 344] on rect at bounding box center [686, 344] width 26 height 26
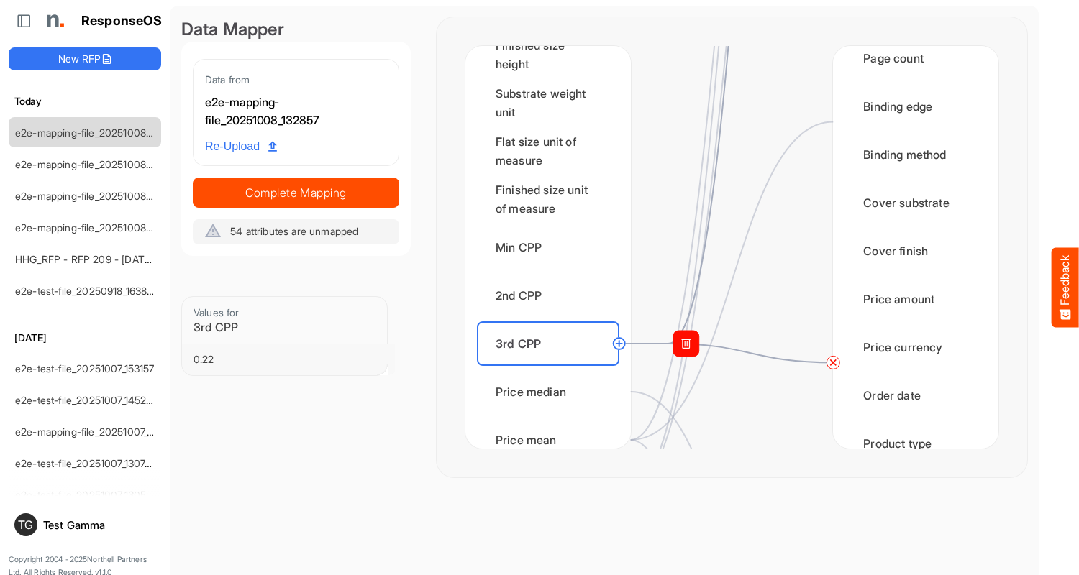
click at [833, 362] on circle at bounding box center [832, 362] width 17 height 17
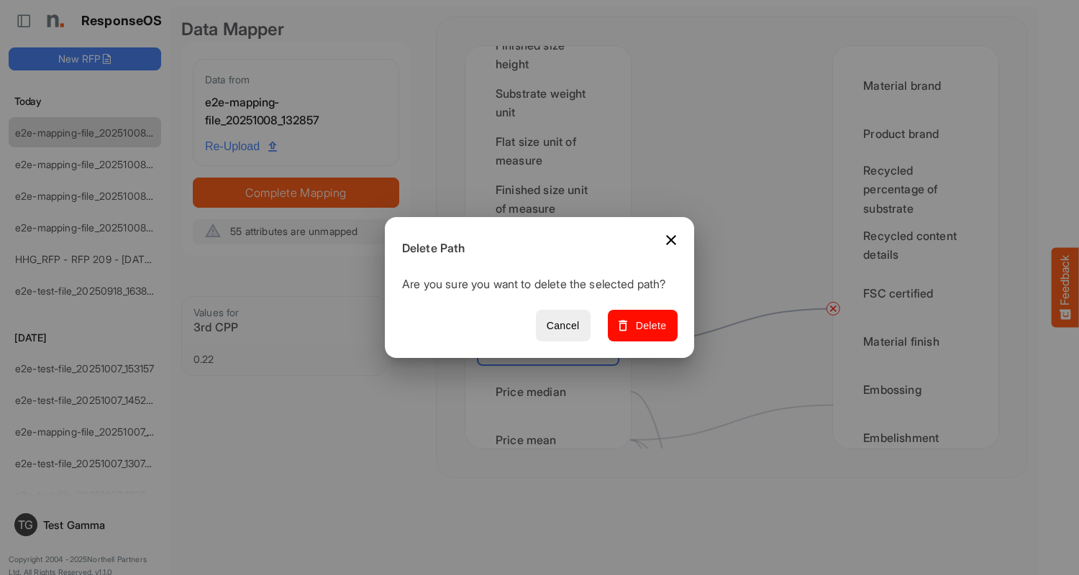
click at [647, 334] on span "Delete" at bounding box center [643, 326] width 48 height 18
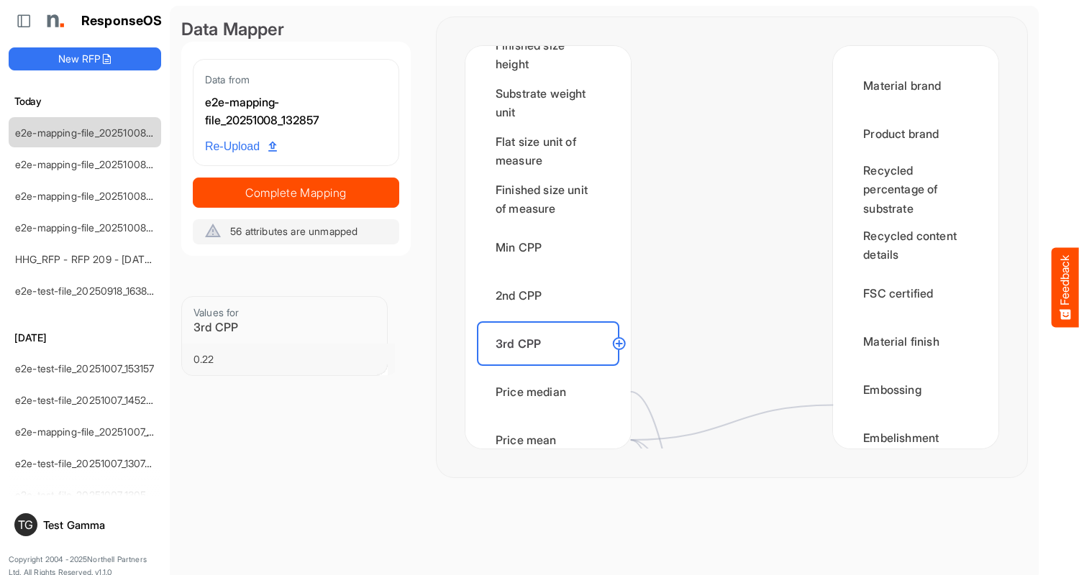
click at [552, 392] on div "Price median" at bounding box center [548, 392] width 142 height 45
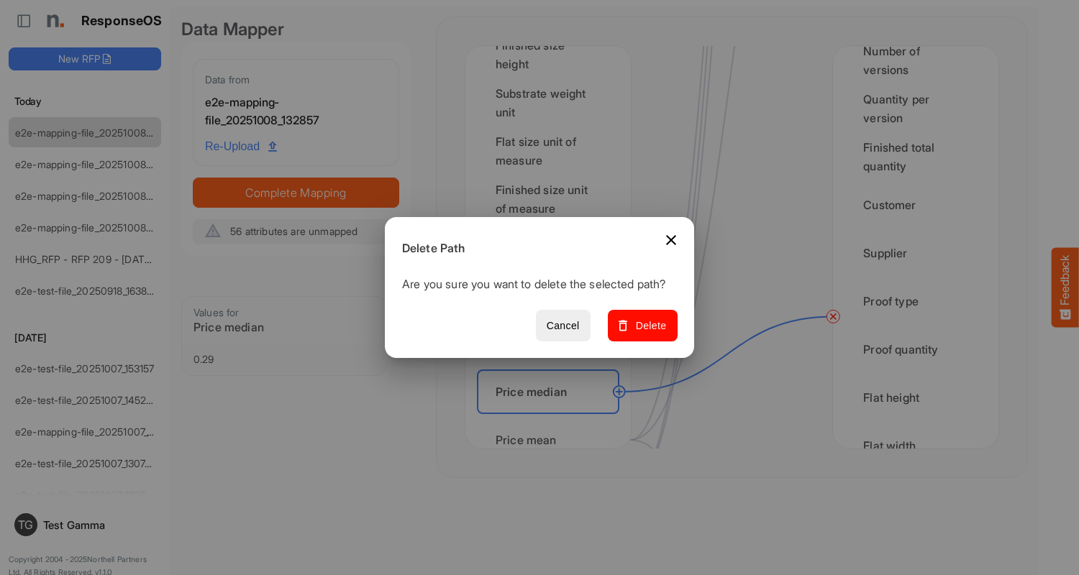
click at [647, 334] on span "Delete" at bounding box center [643, 326] width 48 height 18
click at [552, 427] on div "Price mean" at bounding box center [548, 440] width 142 height 45
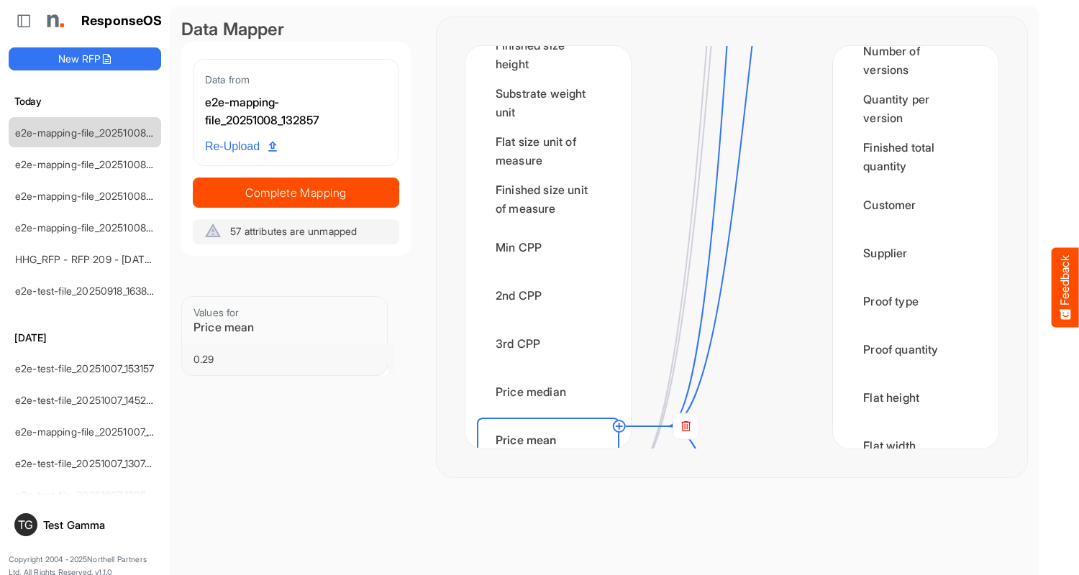
click at [685, 427] on rect at bounding box center [686, 427] width 26 height 26
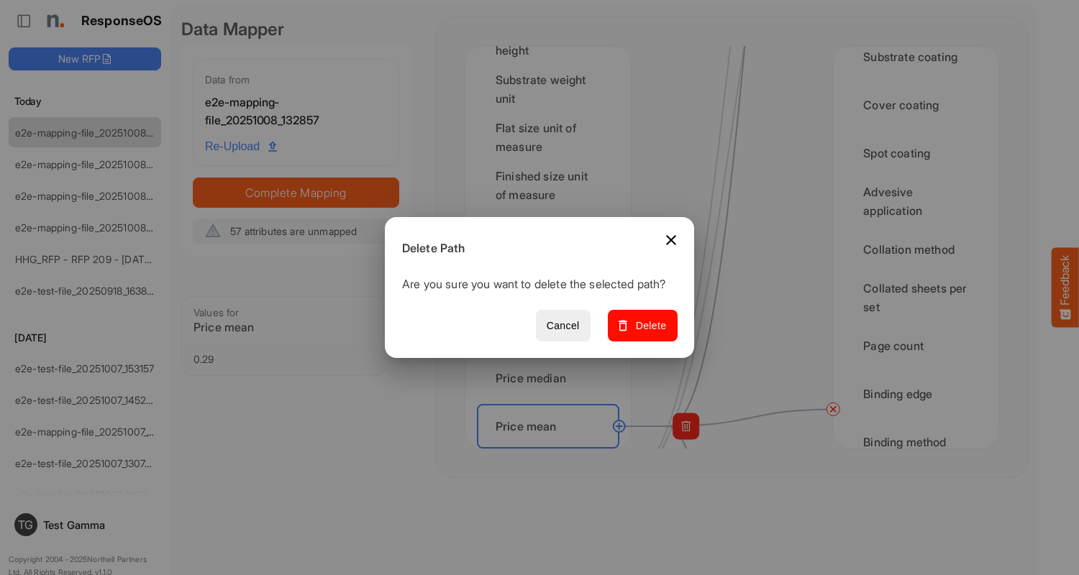
click at [647, 334] on span "Delete" at bounding box center [643, 326] width 48 height 18
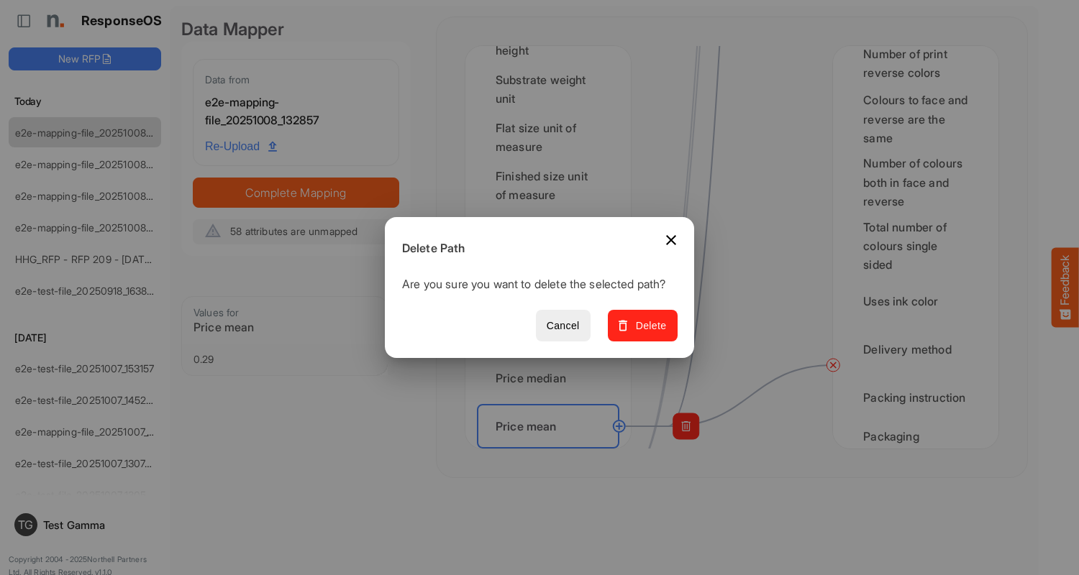
click at [647, 334] on span "Delete" at bounding box center [643, 326] width 48 height 18
